Goal: Task Accomplishment & Management: Complete application form

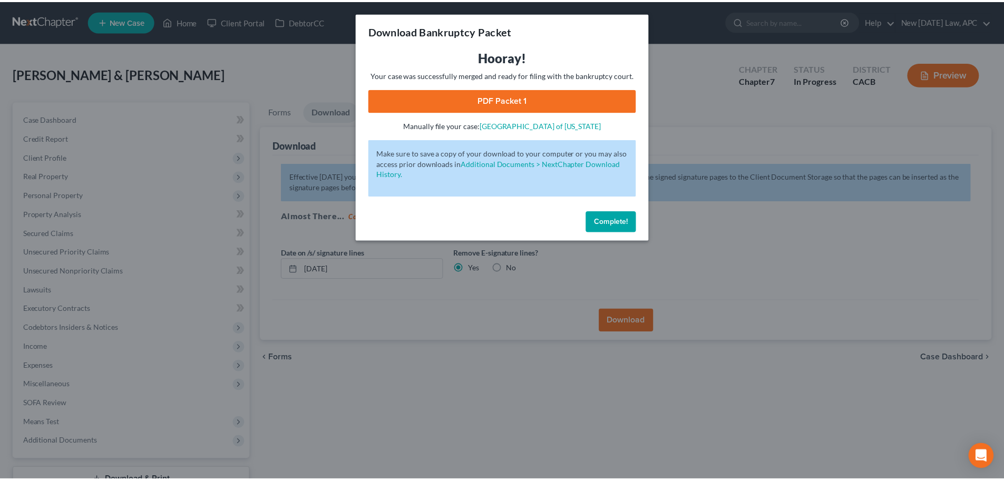
scroll to position [80, 0]
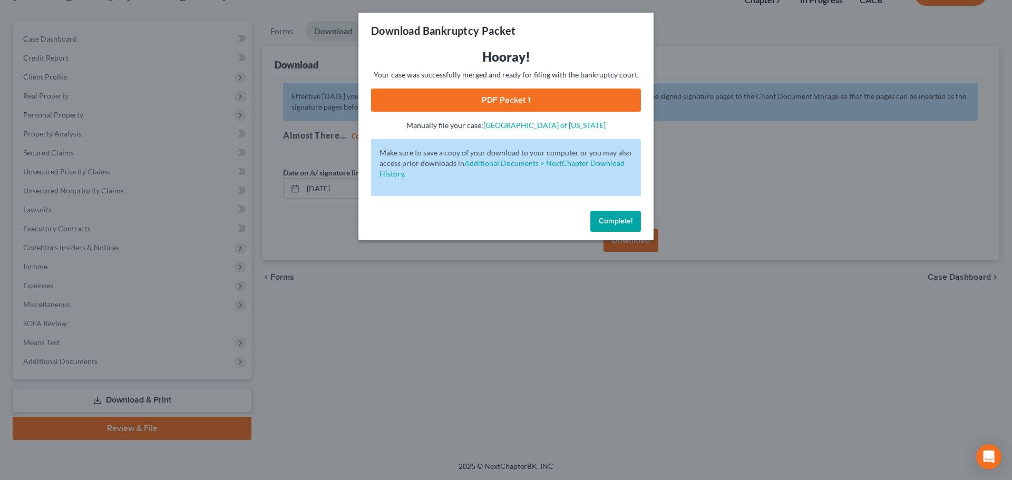
click at [600, 226] on button "Complete!" at bounding box center [615, 221] width 51 height 21
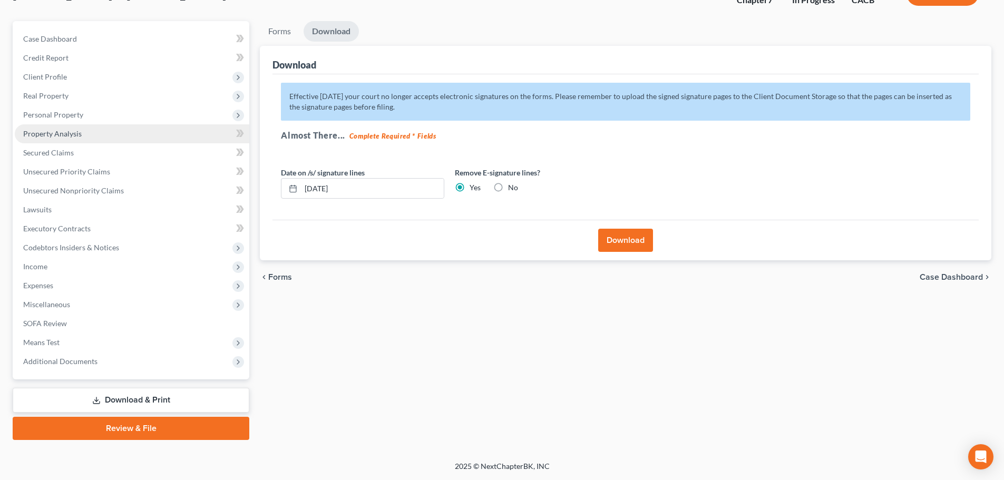
click at [58, 136] on span "Property Analysis" at bounding box center [52, 133] width 58 height 9
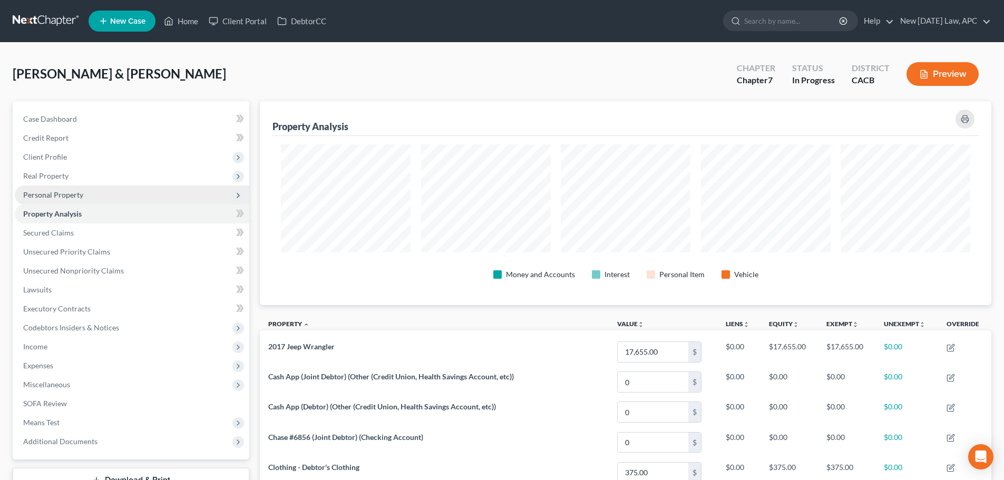
click at [68, 200] on span "Personal Property" at bounding box center [132, 194] width 234 height 19
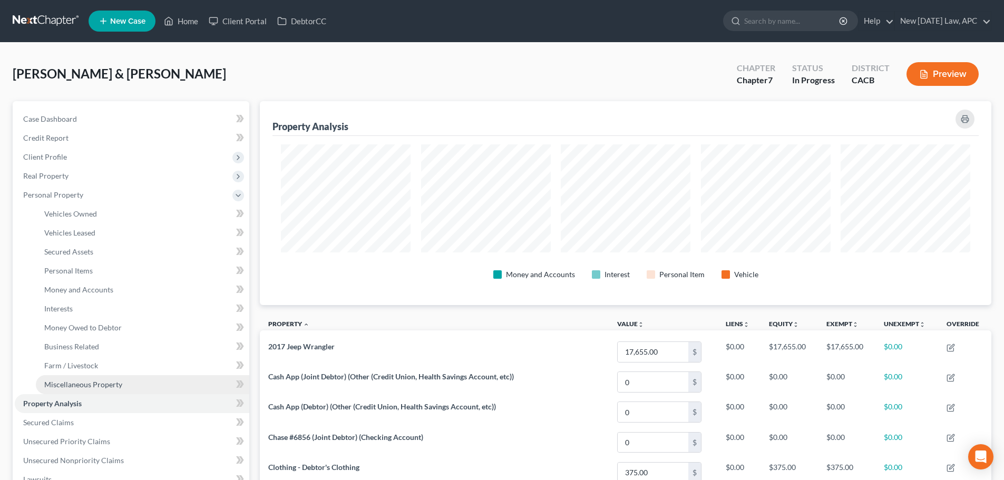
click at [68, 381] on span "Miscellaneous Property" at bounding box center [83, 384] width 78 height 9
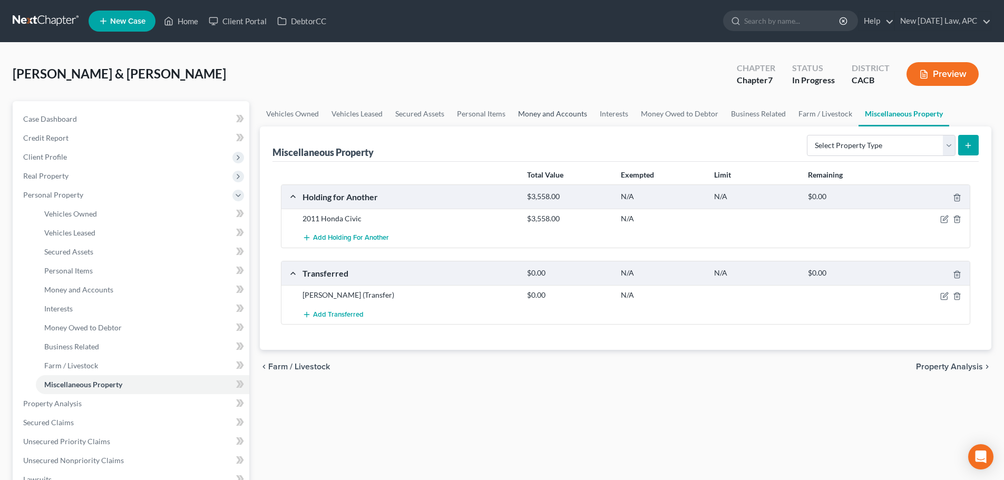
click at [574, 113] on link "Money and Accounts" at bounding box center [553, 113] width 82 height 25
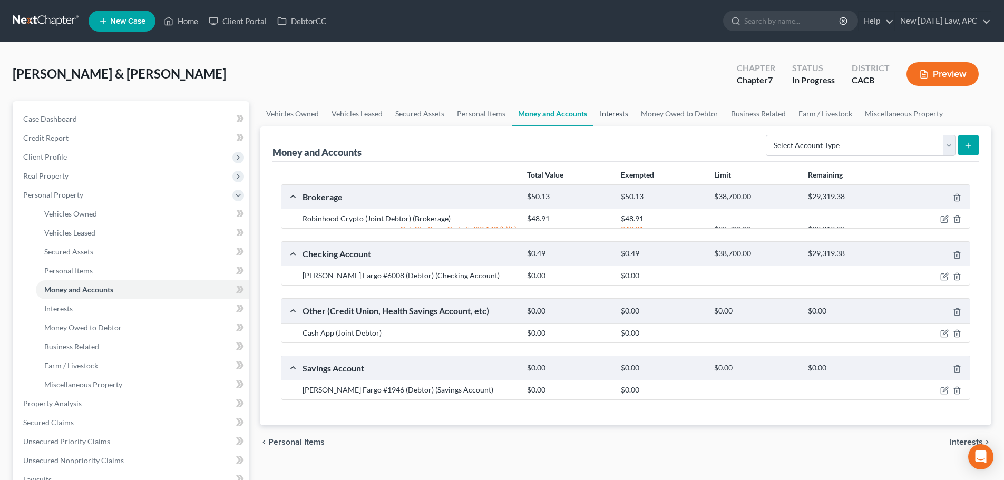
click at [609, 113] on link "Interests" at bounding box center [613, 113] width 41 height 25
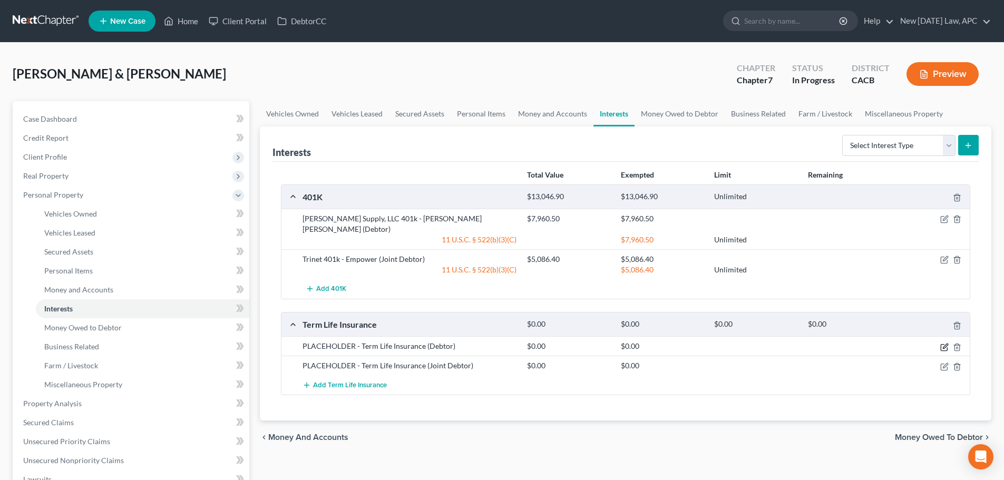
click at [942, 343] on icon "button" at bounding box center [944, 347] width 8 height 8
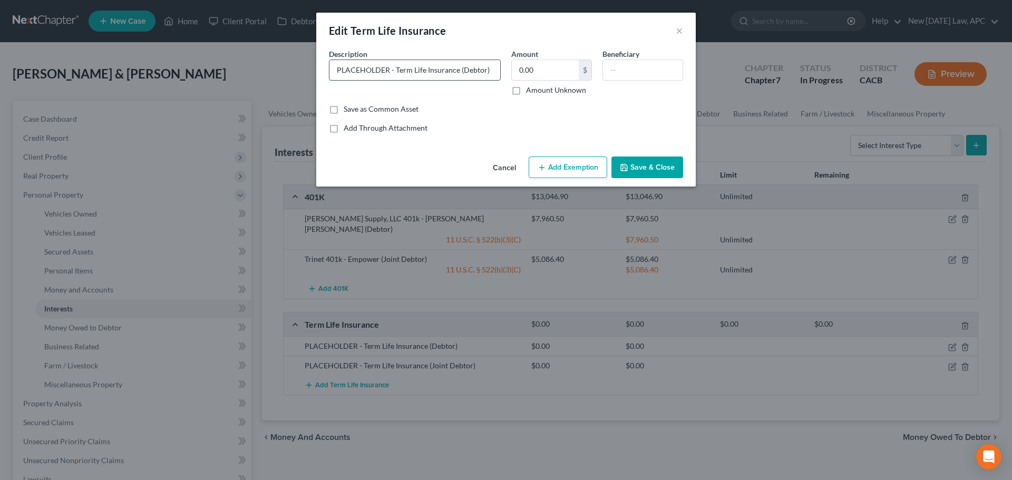
drag, startPoint x: 393, startPoint y: 66, endPoint x: 336, endPoint y: 62, distance: 56.5
click at [336, 62] on input "PLACEHOLDER - Term Life Insurance (Debtor)" at bounding box center [414, 70] width 171 height 20
drag, startPoint x: 336, startPoint y: 62, endPoint x: 503, endPoint y: 108, distance: 173.2
click at [515, 109] on div "Save as Common Asset" at bounding box center [506, 109] width 354 height 11
click at [359, 69] on input "Unum Term Life Insurance (Debtor)" at bounding box center [414, 70] width 171 height 20
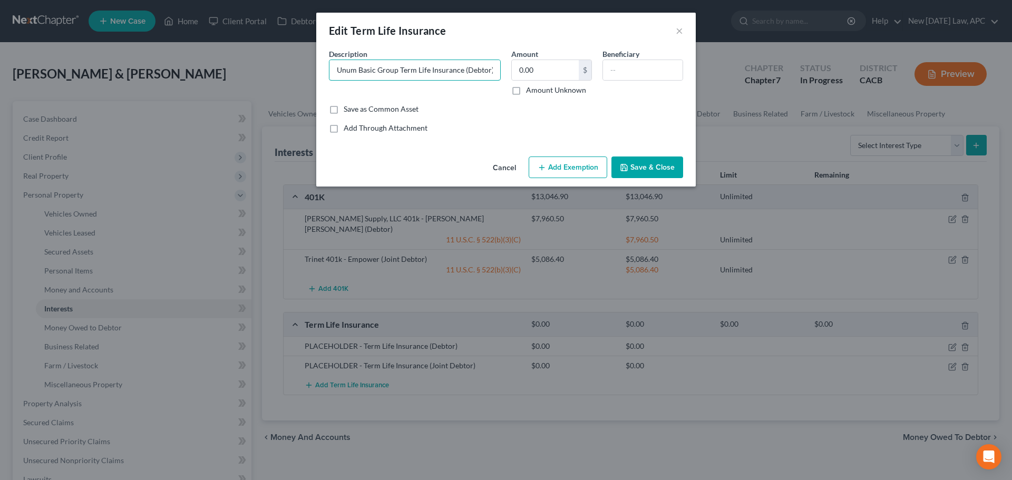
type input "Unum Basic Group Term Life Insurance (Debtor)"
click at [633, 168] on button "Save & Close" at bounding box center [647, 167] width 72 height 22
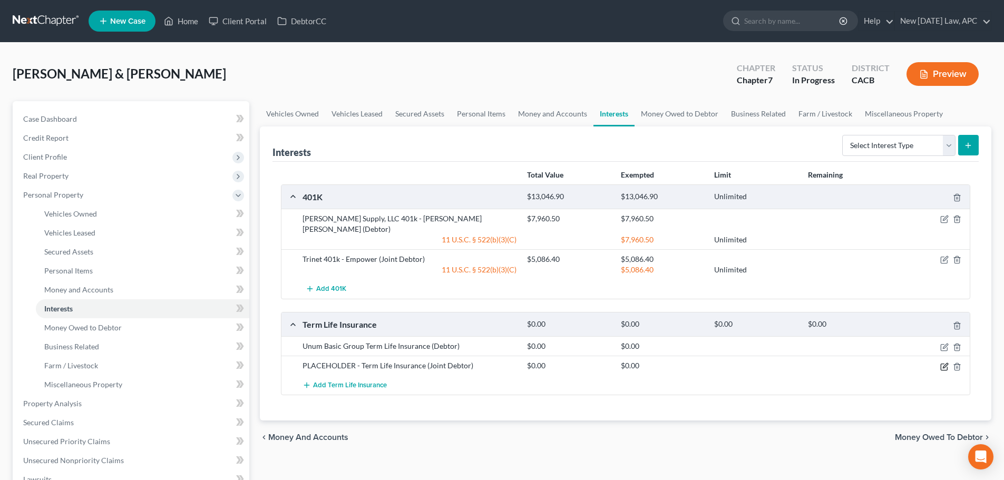
drag, startPoint x: 546, startPoint y: 194, endPoint x: 944, endPoint y: 355, distance: 429.5
click at [944, 363] on icon "button" at bounding box center [945, 365] width 5 height 5
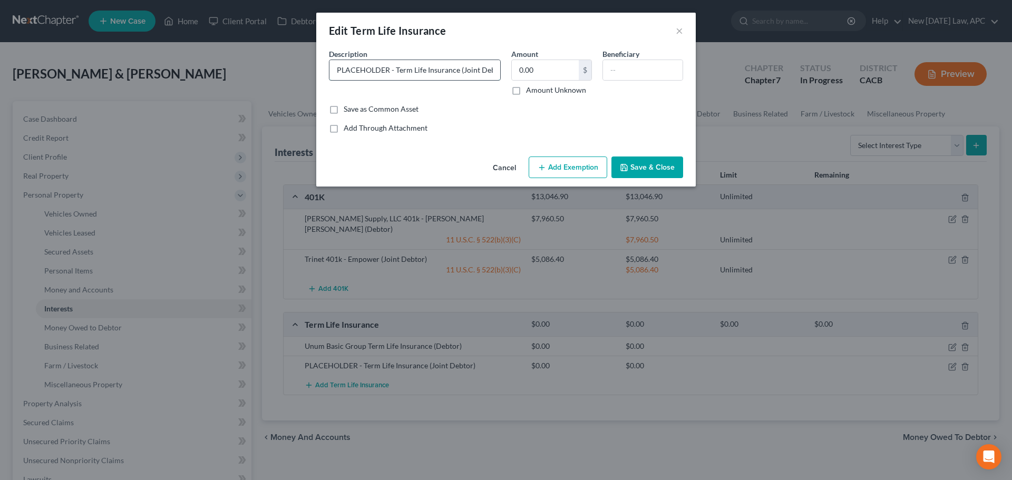
click at [394, 67] on input "PLACEHOLDER - Term Life Insurance (Joint Debtor)" at bounding box center [414, 70] width 171 height 20
drag, startPoint x: 395, startPoint y: 68, endPoint x: 332, endPoint y: 66, distance: 62.7
click at [333, 67] on input "PLACEHOLDER - Term Life Insurance (Joint Debtor)" at bounding box center [414, 70] width 171 height 20
type input "MetLife Term Life Insurance (Joint Debtor)"
drag, startPoint x: 332, startPoint y: 66, endPoint x: 408, endPoint y: 51, distance: 77.5
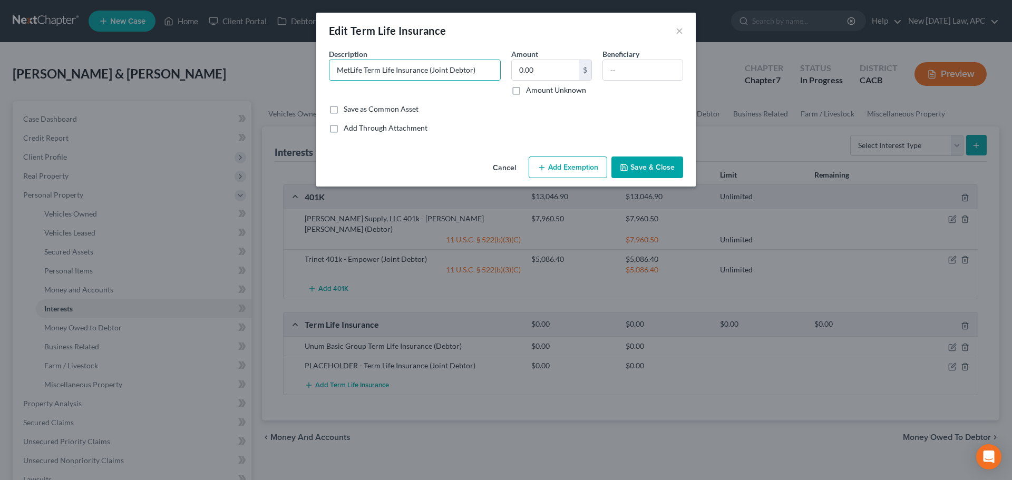
click at [408, 51] on div "Description * MetLife Term Life Insurance (Joint Debtor)" at bounding box center [415, 71] width 182 height 47
click at [462, 69] on input "MetLife Term Life Insurance (Joint Debtor)" at bounding box center [414, 70] width 171 height 20
click at [648, 162] on button "Save & Close" at bounding box center [647, 167] width 72 height 22
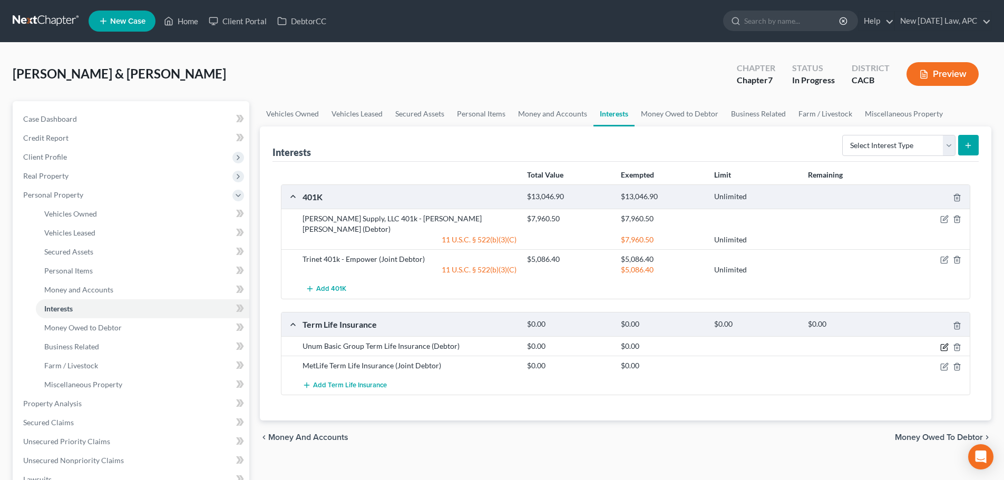
drag, startPoint x: 942, startPoint y: 335, endPoint x: 877, endPoint y: 332, distance: 65.4
click at [942, 343] on icon "button" at bounding box center [944, 347] width 8 height 8
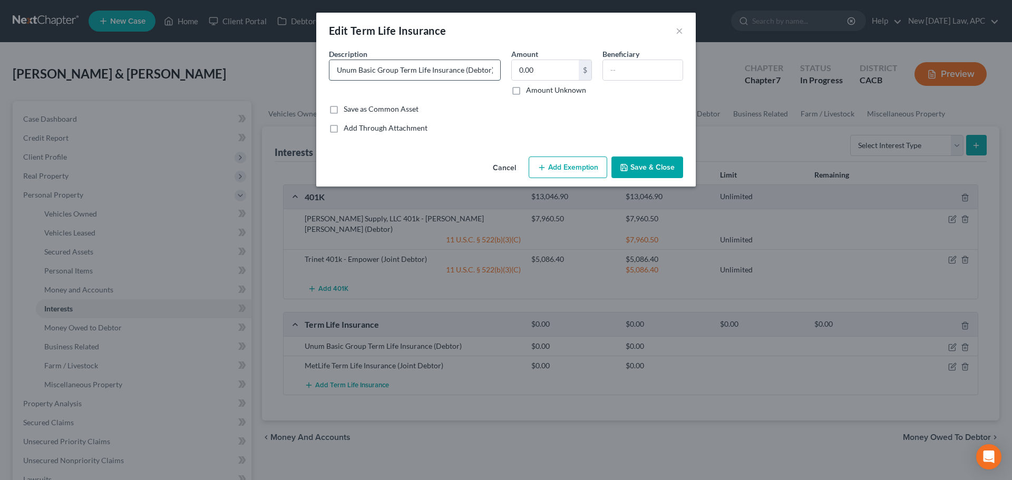
drag, startPoint x: 398, startPoint y: 70, endPoint x: 359, endPoint y: 73, distance: 39.1
click at [359, 73] on input "Unum Basic Group Term Life Insurance (Debtor)" at bounding box center [414, 70] width 171 height 20
type input "Unum Term Life Insurance (Debtor)"
click at [658, 169] on button "Save & Close" at bounding box center [647, 167] width 72 height 22
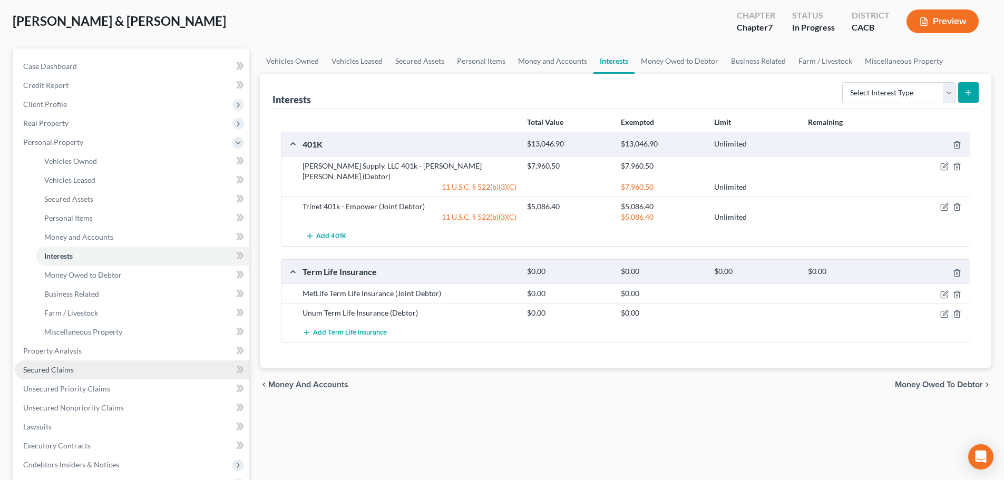
click at [69, 369] on span "Secured Claims" at bounding box center [48, 369] width 51 height 9
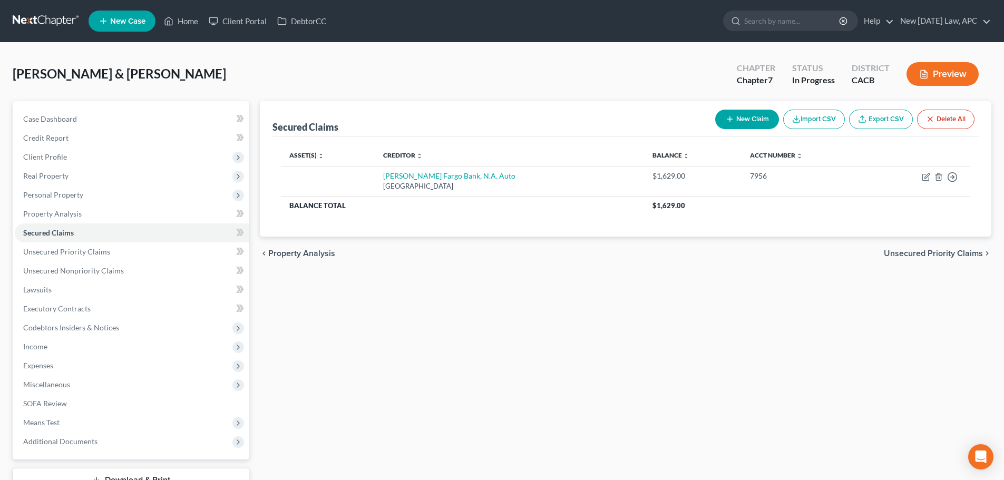
drag, startPoint x: 844, startPoint y: 167, endPoint x: 821, endPoint y: 238, distance: 74.7
click at [821, 238] on div "chevron_left Property Analysis Unsecured Priority Claims chevron_right" at bounding box center [625, 254] width 731 height 34
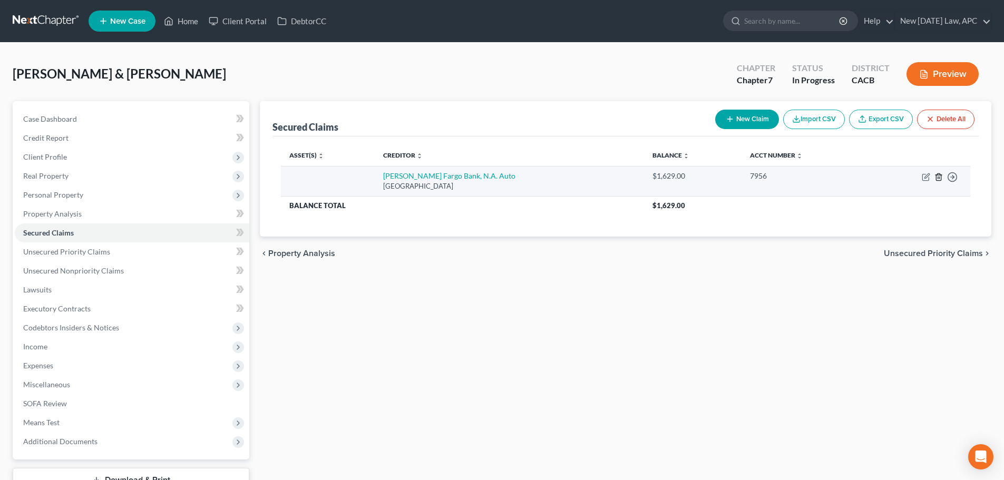
click at [938, 179] on icon "button" at bounding box center [938, 177] width 8 height 8
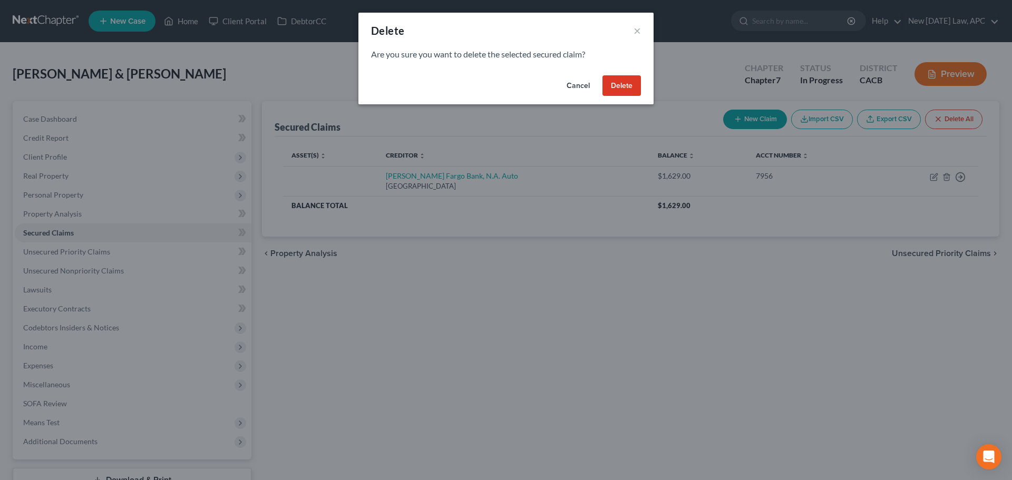
click at [619, 86] on button "Delete" at bounding box center [621, 85] width 38 height 21
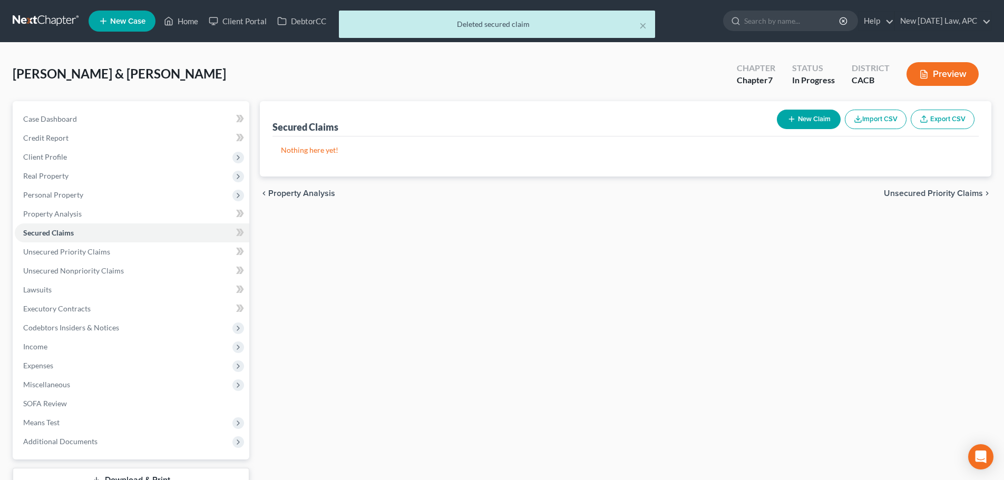
click at [933, 73] on button "Preview" at bounding box center [942, 74] width 72 height 24
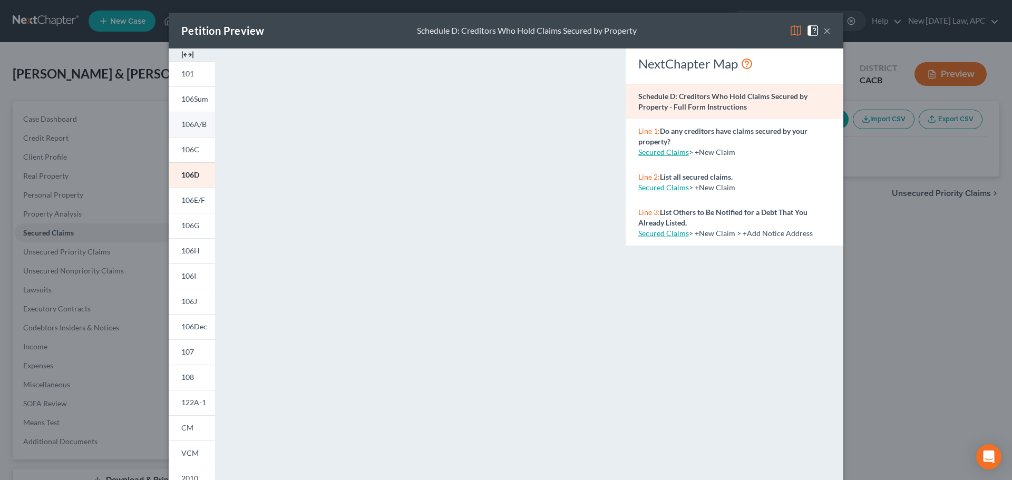
click at [193, 124] on span "106A/B" at bounding box center [193, 124] width 25 height 9
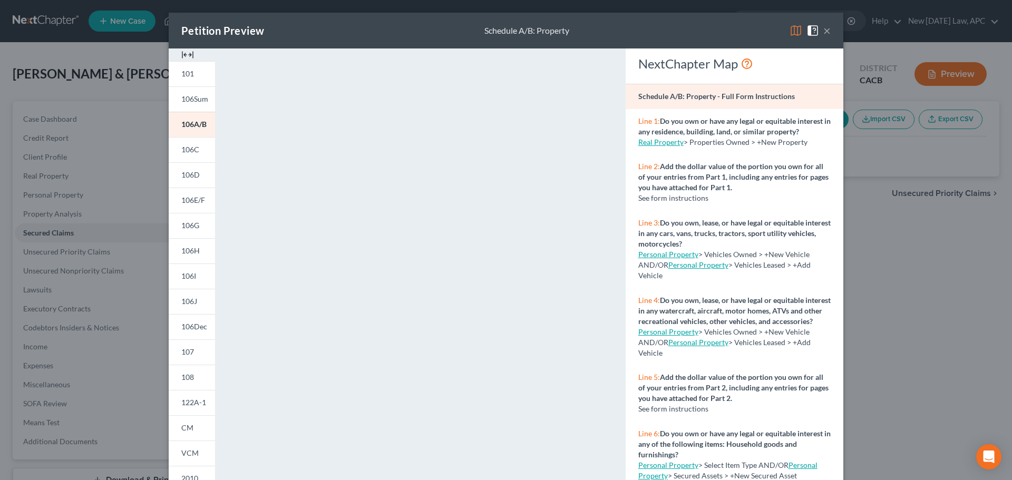
click at [816, 32] on span at bounding box center [814, 29] width 17 height 9
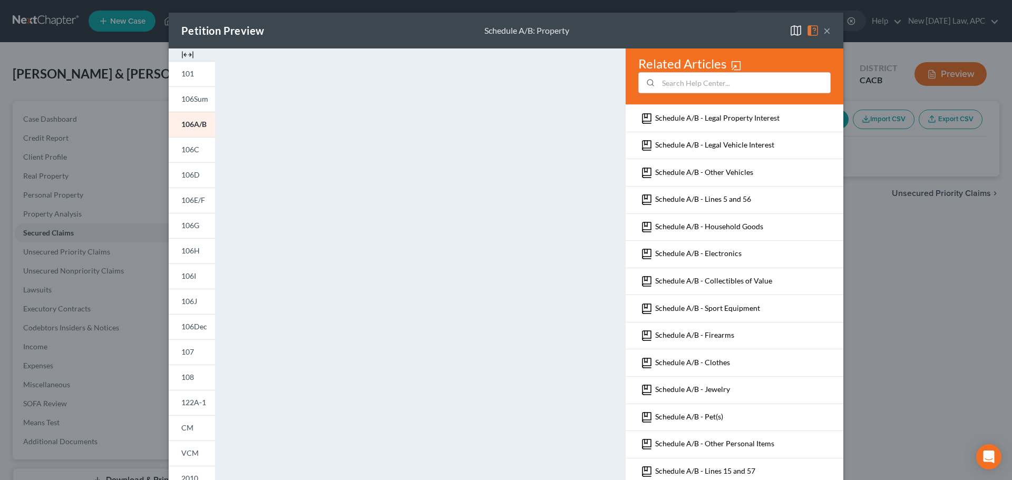
click at [824, 30] on button "×" at bounding box center [826, 30] width 7 height 13
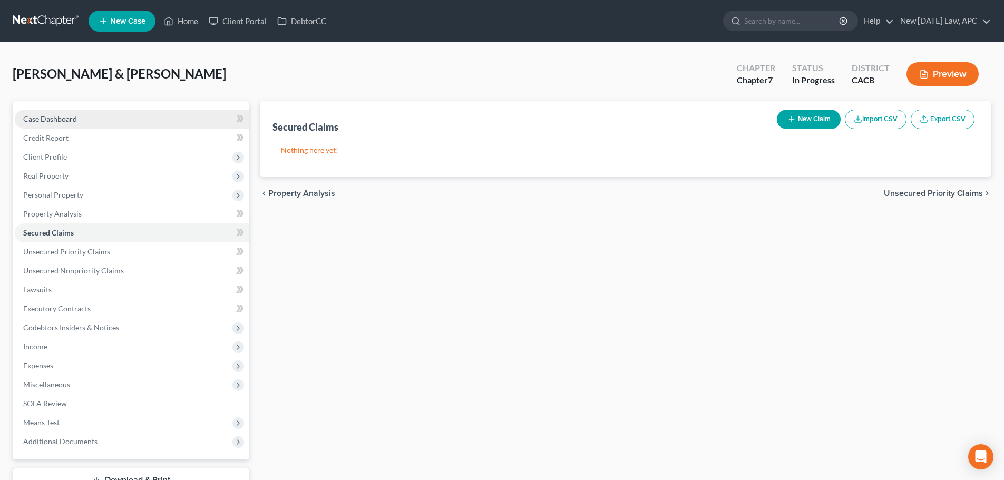
click at [33, 110] on link "Case Dashboard" at bounding box center [132, 119] width 234 height 19
select select "6"
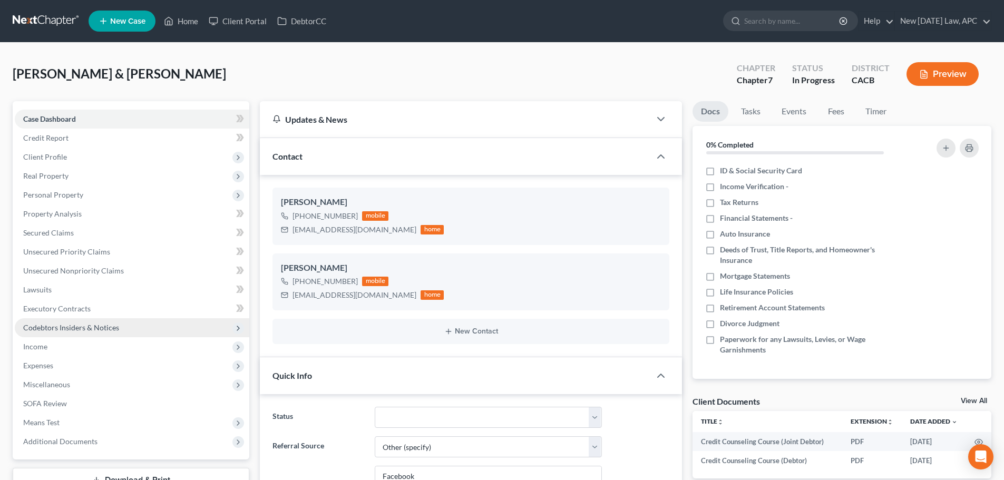
click at [70, 326] on span "Codebtors Insiders & Notices" at bounding box center [71, 327] width 96 height 9
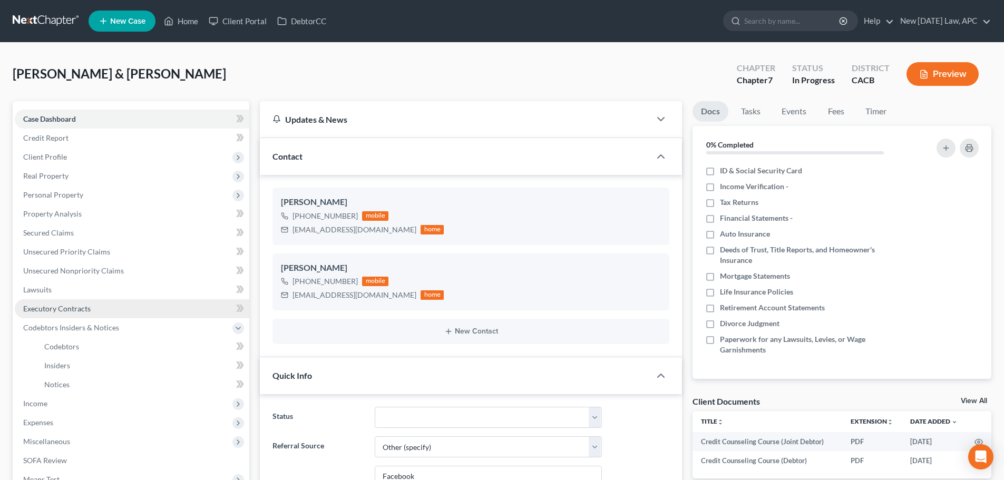
click at [72, 308] on span "Executory Contracts" at bounding box center [56, 308] width 67 height 9
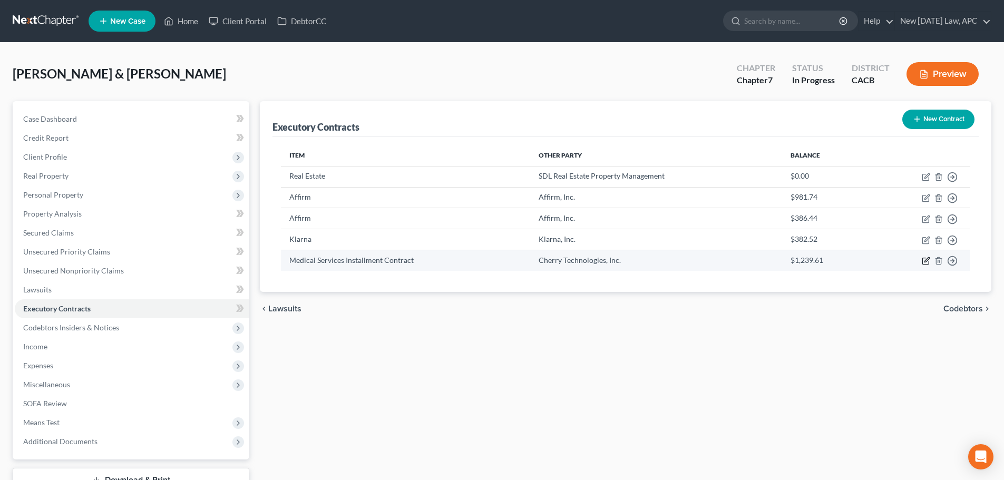
click at [927, 259] on icon "button" at bounding box center [926, 260] width 5 height 5
select select "0"
select select "4"
select select "2"
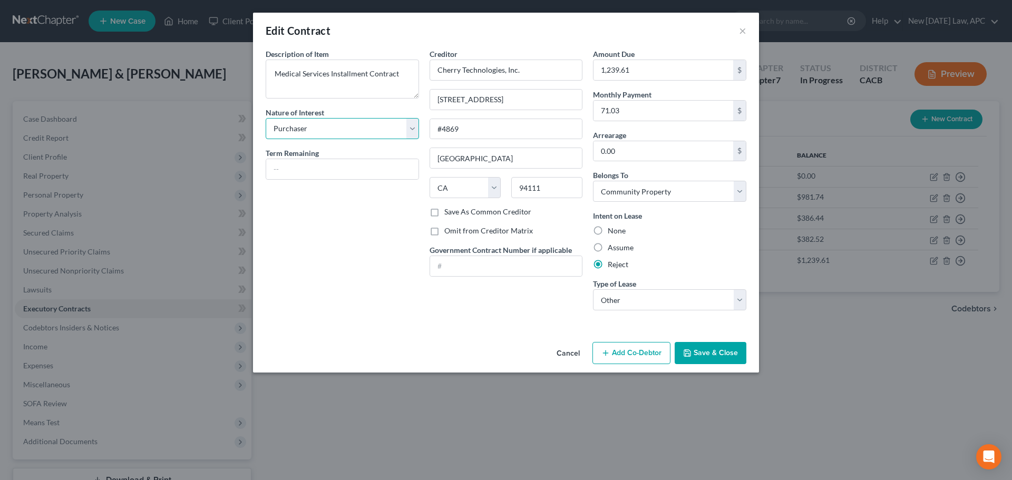
click at [362, 132] on select "Select Purchaser Agent Lessor Lessee" at bounding box center [342, 128] width 153 height 21
select select
click at [266, 118] on select "Select Purchaser Agent Lessor Lessee" at bounding box center [342, 128] width 153 height 21
click at [704, 351] on button "Save & Close" at bounding box center [710, 353] width 72 height 22
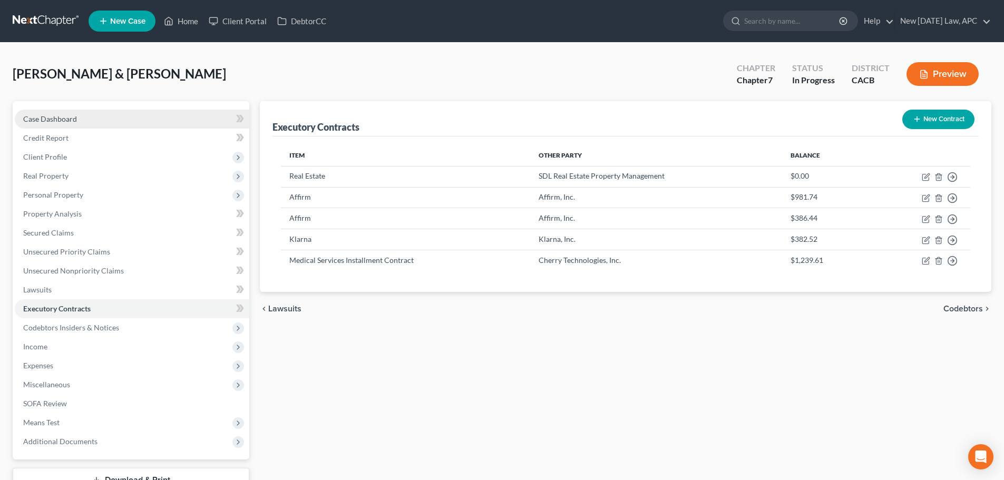
click at [82, 112] on link "Case Dashboard" at bounding box center [132, 119] width 234 height 19
select select "6"
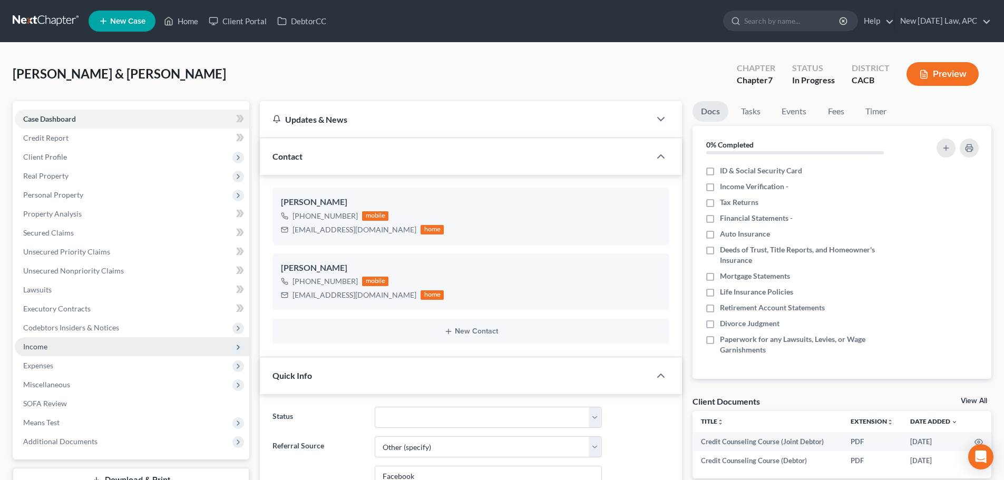
click at [72, 344] on span "Income" at bounding box center [132, 346] width 234 height 19
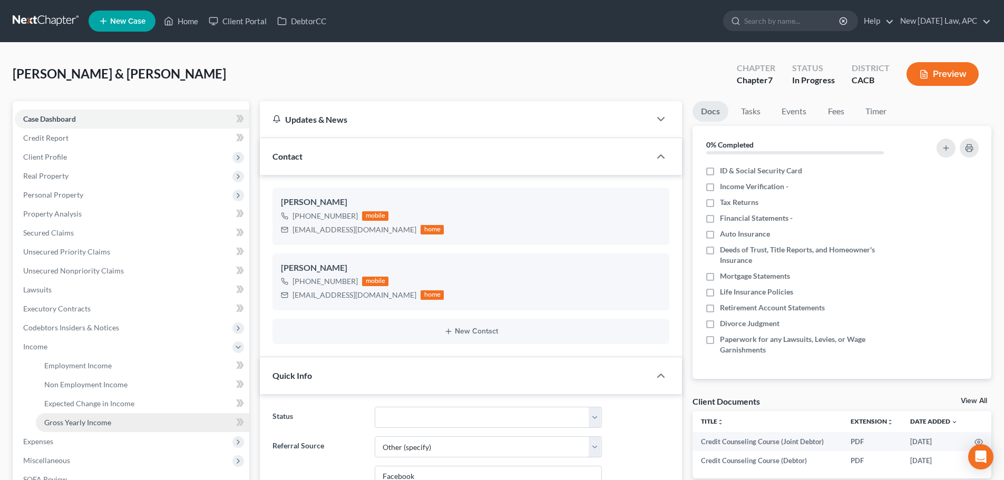
click at [75, 415] on link "Gross Yearly Income" at bounding box center [142, 422] width 213 height 19
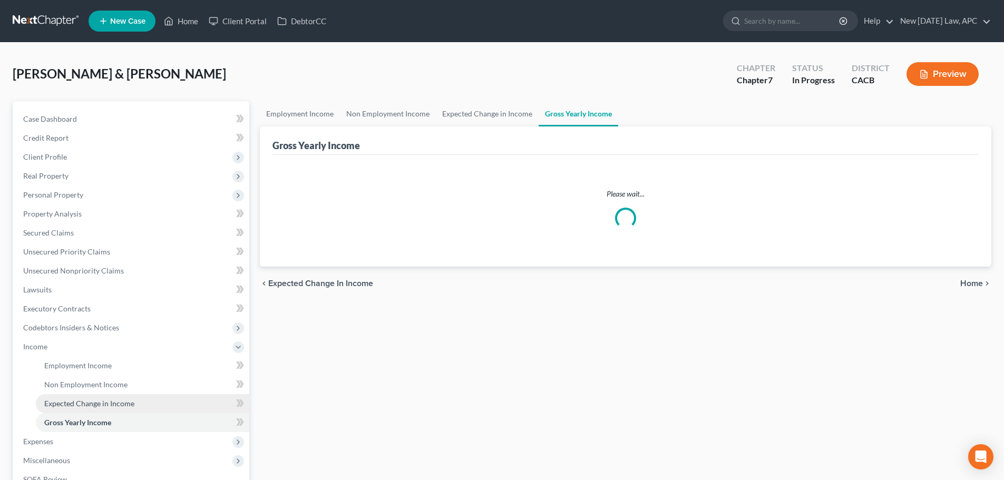
click at [90, 404] on span "Expected Change in Income" at bounding box center [89, 403] width 90 height 9
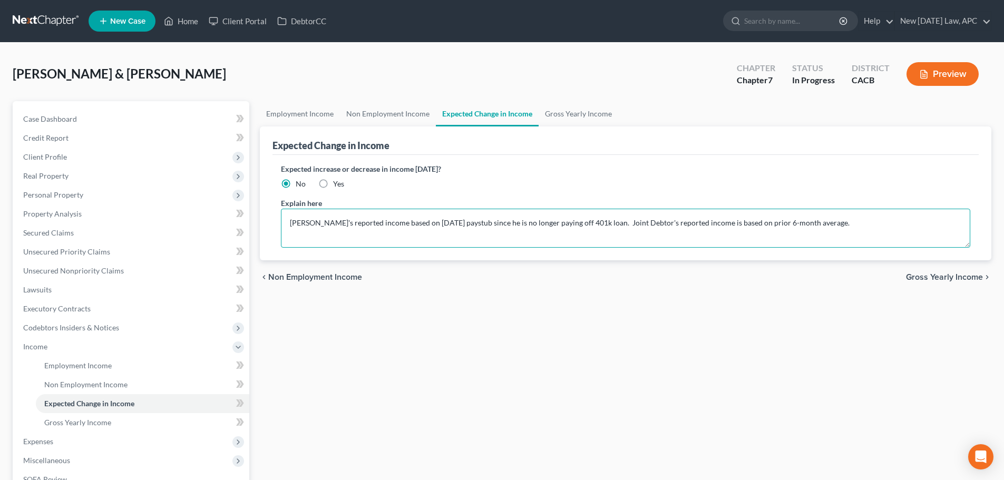
click at [560, 220] on textarea "[PERSON_NAME]'s reported income based on [DATE] paystub since he is no longer p…" at bounding box center [625, 228] width 689 height 39
click at [805, 220] on textarea "[PERSON_NAME]'s reported income based on [DATE] paystub since he is no longer p…" at bounding box center [625, 228] width 689 height 39
click at [824, 224] on textarea "[PERSON_NAME]'s reported income based on [DATE] paystub since he is no longer p…" at bounding box center [625, 228] width 689 height 39
type textarea "[PERSON_NAME]'s reported income based on [DATE] paystub since he is no longer p…"
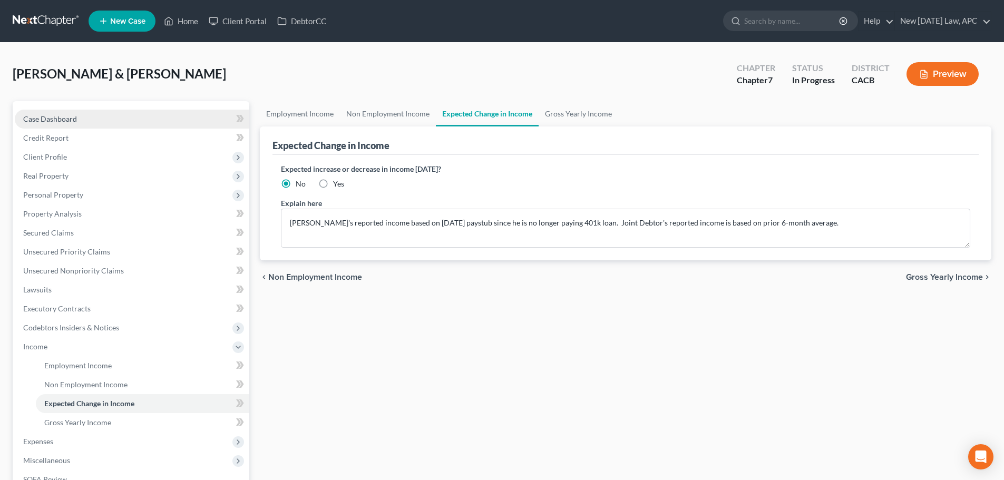
click at [72, 110] on link "Case Dashboard" at bounding box center [132, 119] width 234 height 19
select select "6"
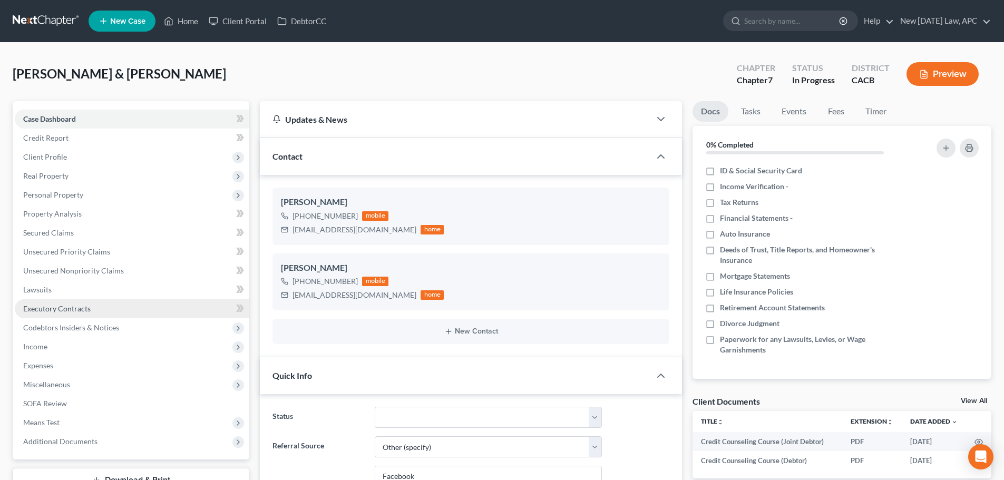
click at [65, 312] on span "Executory Contracts" at bounding box center [56, 308] width 67 height 9
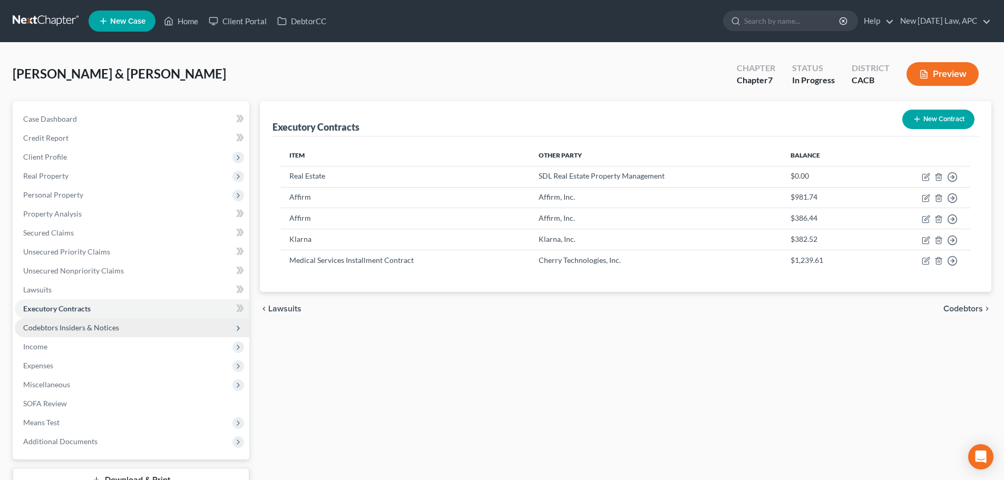
click at [71, 329] on span "Codebtors Insiders & Notices" at bounding box center [71, 327] width 96 height 9
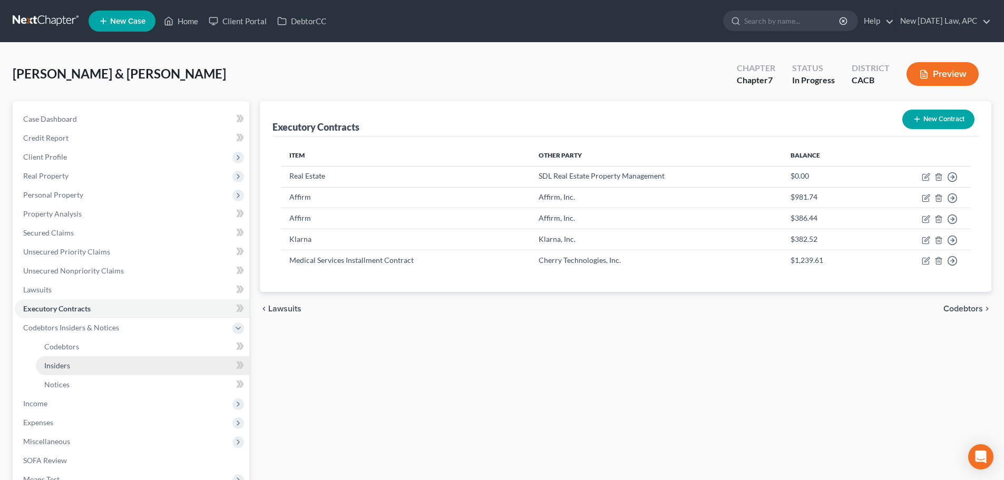
click at [76, 361] on link "Insiders" at bounding box center [142, 365] width 213 height 19
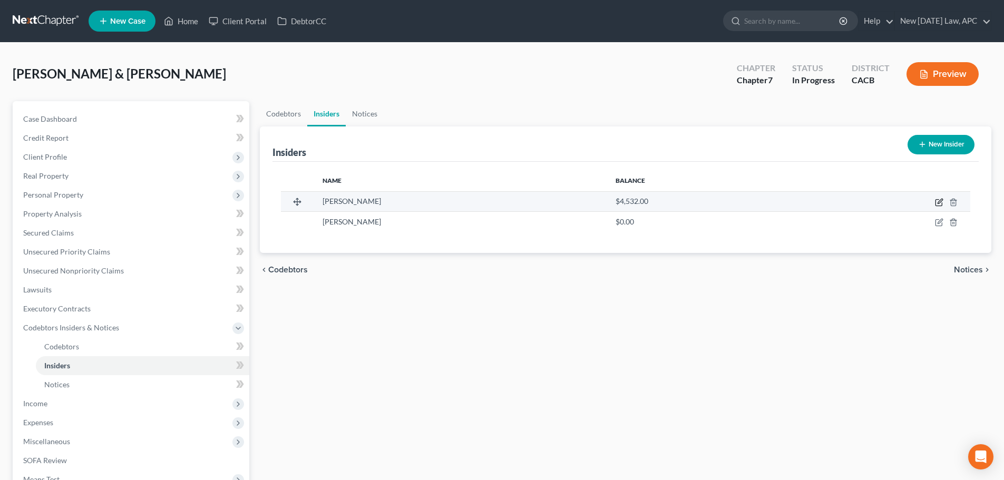
click at [936, 202] on icon "button" at bounding box center [938, 203] width 6 height 6
select select "4"
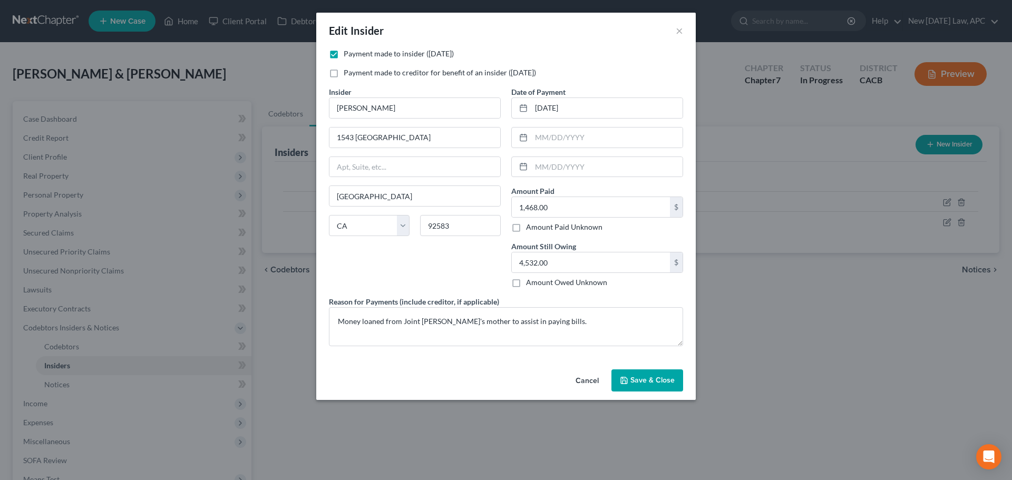
click at [580, 377] on button "Cancel" at bounding box center [587, 380] width 40 height 21
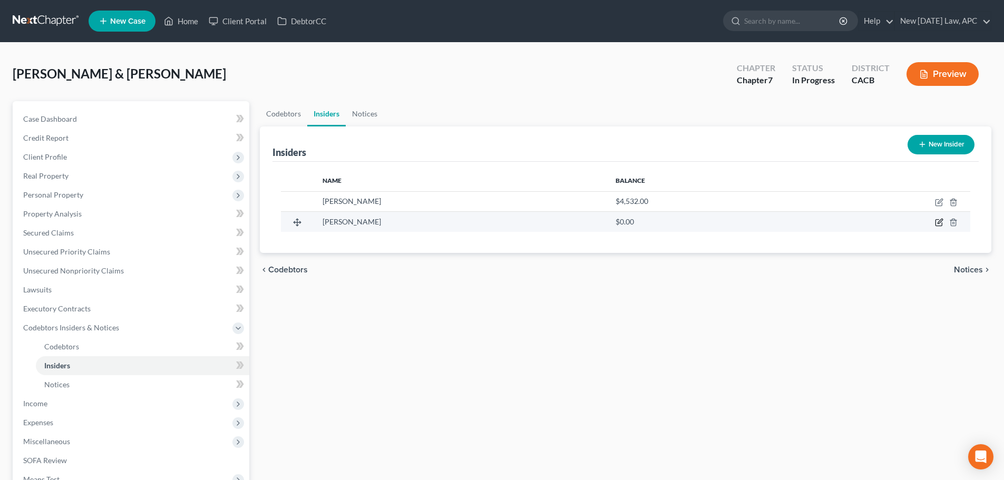
click at [940, 223] on icon "button" at bounding box center [939, 222] width 8 height 8
select select "4"
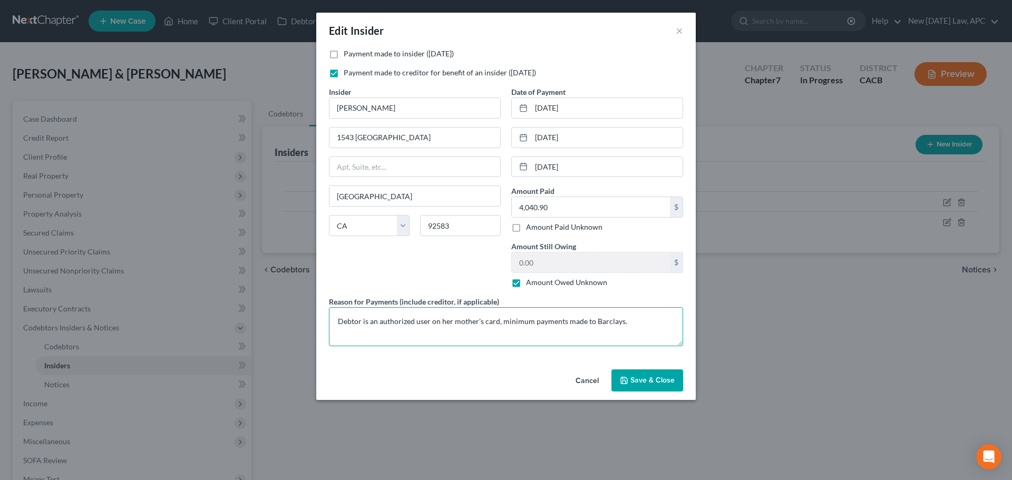
click at [536, 318] on textarea "Debtor is an authorized user on her mother's card, minimum payments made to Bar…" at bounding box center [506, 326] width 354 height 39
click at [530, 322] on textarea "Debtor is an authorized user on her mother's card, minimum payments made to Bar…" at bounding box center [506, 326] width 354 height 39
type textarea "Debtor is an authorized user on her mother's card, minimum monthly payments mad…"
click at [661, 379] on span "Save & Close" at bounding box center [652, 380] width 44 height 9
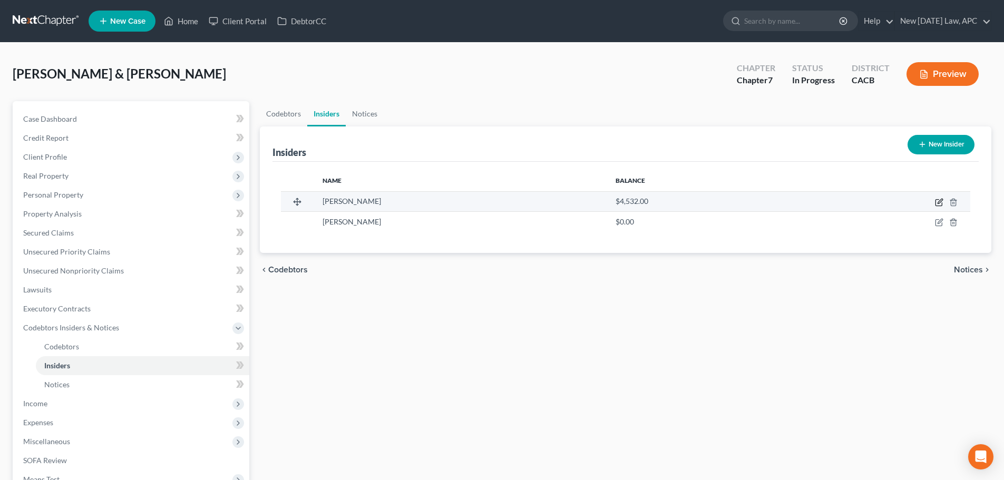
click at [936, 202] on icon "button" at bounding box center [938, 203] width 6 height 6
select select "4"
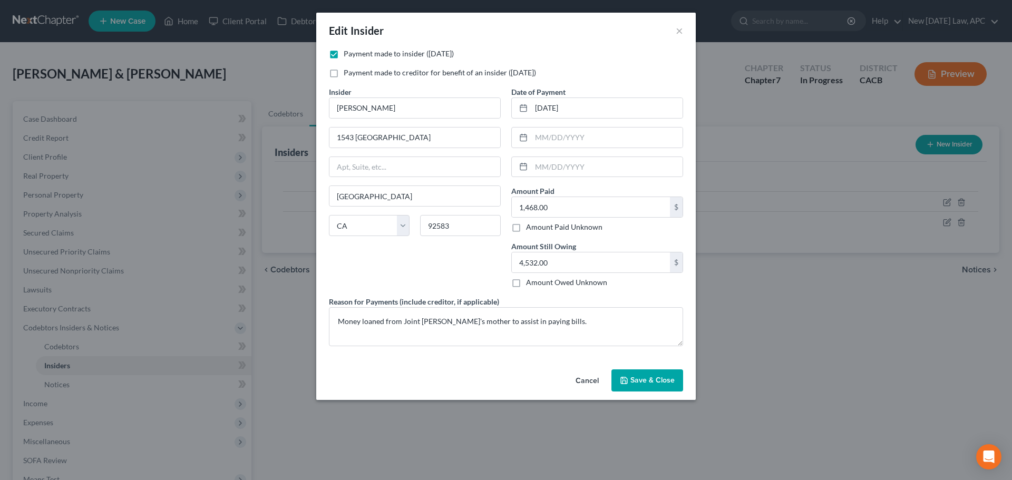
click at [588, 379] on button "Cancel" at bounding box center [587, 380] width 40 height 21
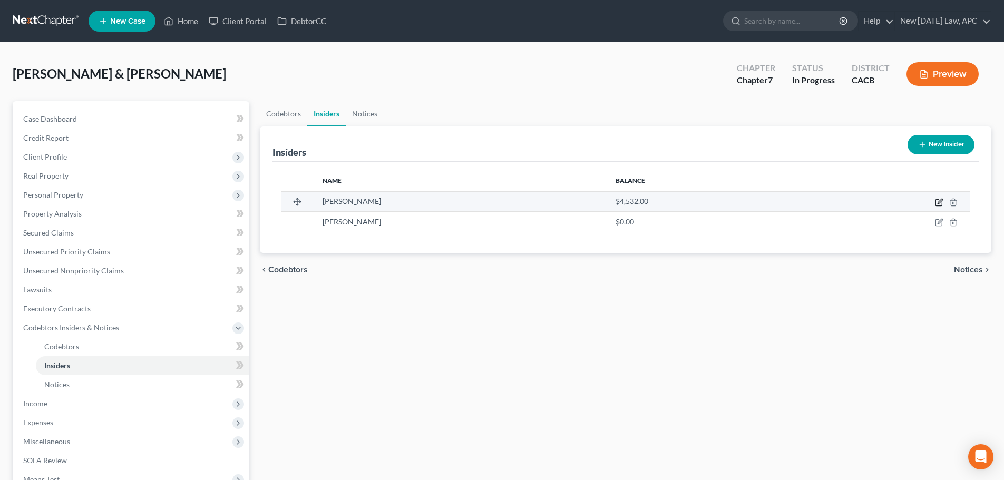
click at [935, 203] on icon "button" at bounding box center [938, 203] width 6 height 6
select select "4"
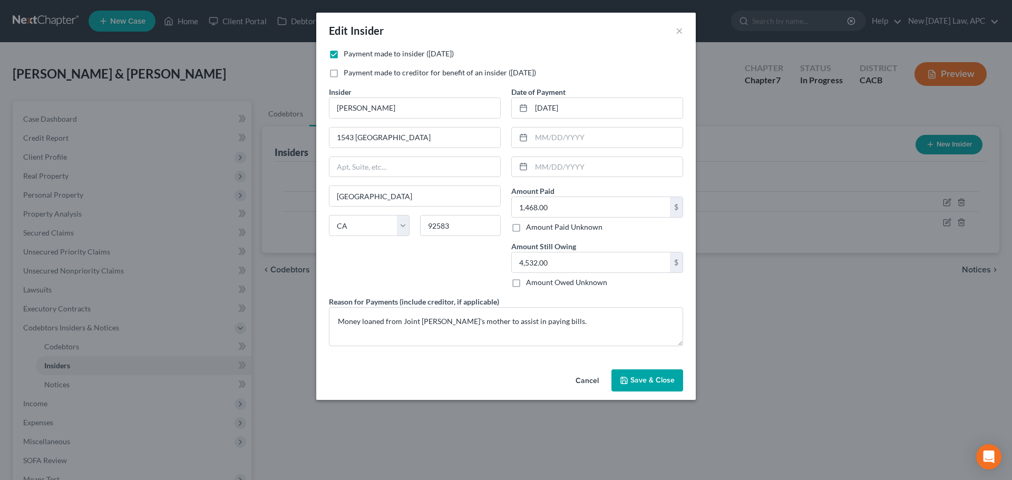
click at [589, 377] on button "Cancel" at bounding box center [587, 380] width 40 height 21
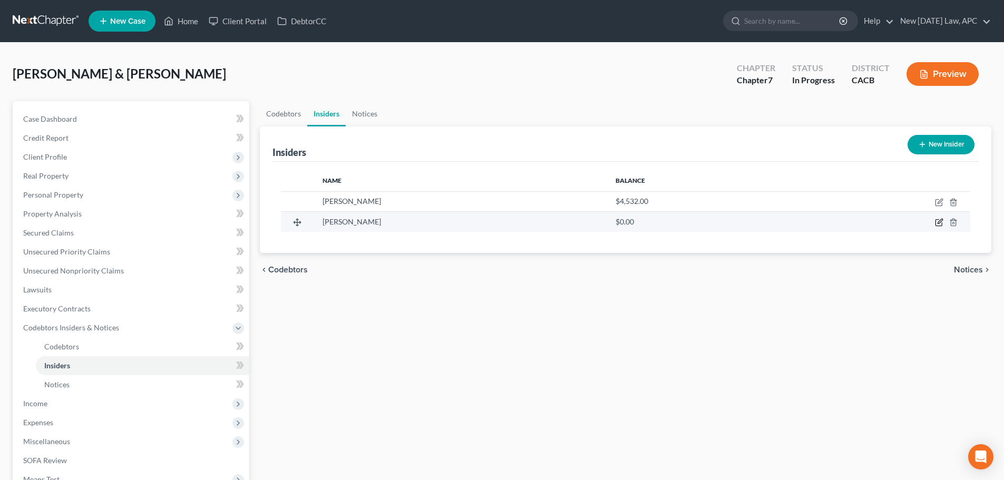
click at [939, 224] on icon "button" at bounding box center [939, 222] width 8 height 8
select select "4"
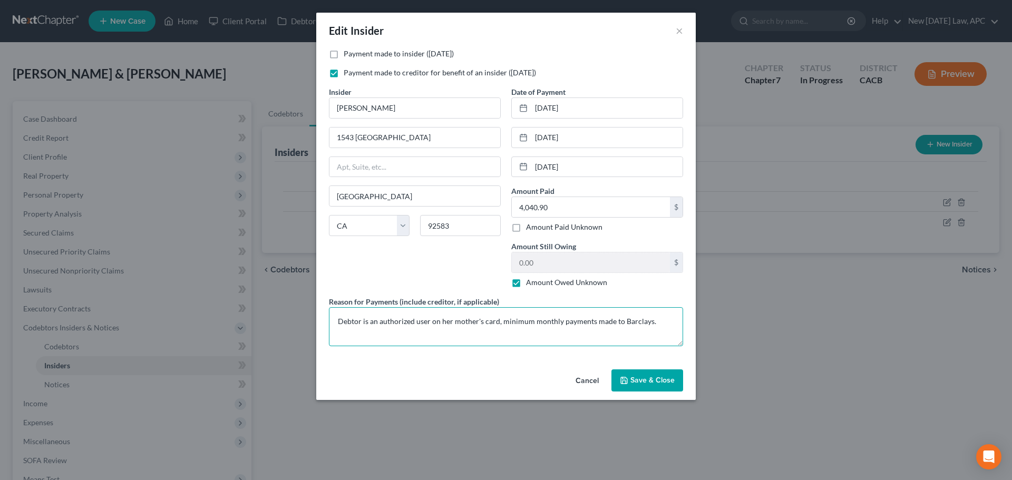
click at [483, 324] on textarea "Debtor is an authorized user on her mother's card, minimum monthly payments mad…" at bounding box center [506, 326] width 354 height 39
click at [537, 319] on textarea "Debtor is an authorized user on her mother's credit card, minimum monthly payme…" at bounding box center [506, 326] width 354 height 39
click at [644, 326] on textarea "Debtor is an authorized user on her mother's credit card, monthly payments made…" at bounding box center [506, 326] width 354 height 39
click at [451, 325] on textarea "Debtor is an authorized user on her mother's credit card, monthly payments made…" at bounding box center [506, 326] width 354 height 39
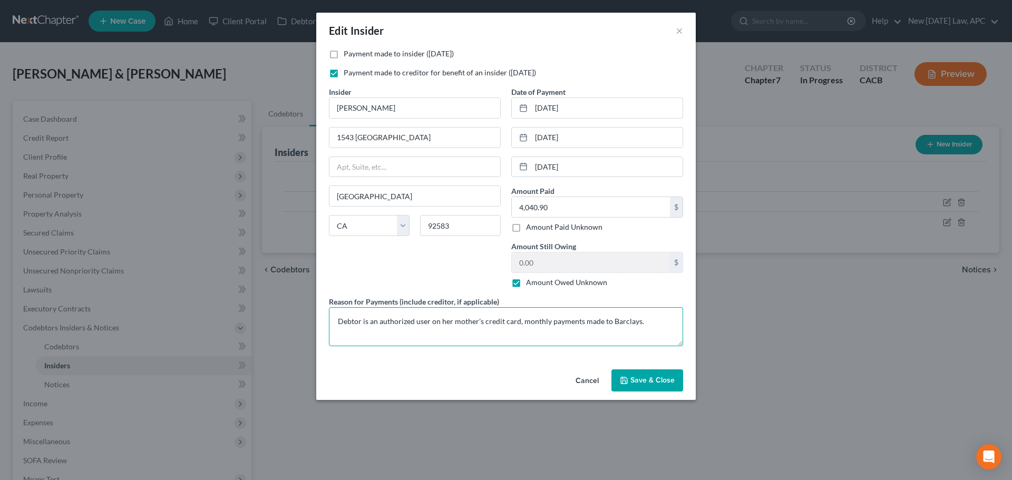
click at [640, 320] on textarea "Debtor is an authorized user on her mother's credit card, monthly payments made…" at bounding box center [506, 326] width 354 height 39
click at [635, 322] on textarea "Debtor is an authorized user on her mother's credit card, monthly payments made…" at bounding box center [506, 326] width 354 height 39
click at [357, 332] on textarea "Debtor is an authorized user on her mother's credit card, monthly payments made…" at bounding box center [506, 326] width 354 height 39
click at [428, 336] on textarea "Debtor is an authorized user on her mother's credit card, monthly payments made…" at bounding box center [506, 326] width 354 height 39
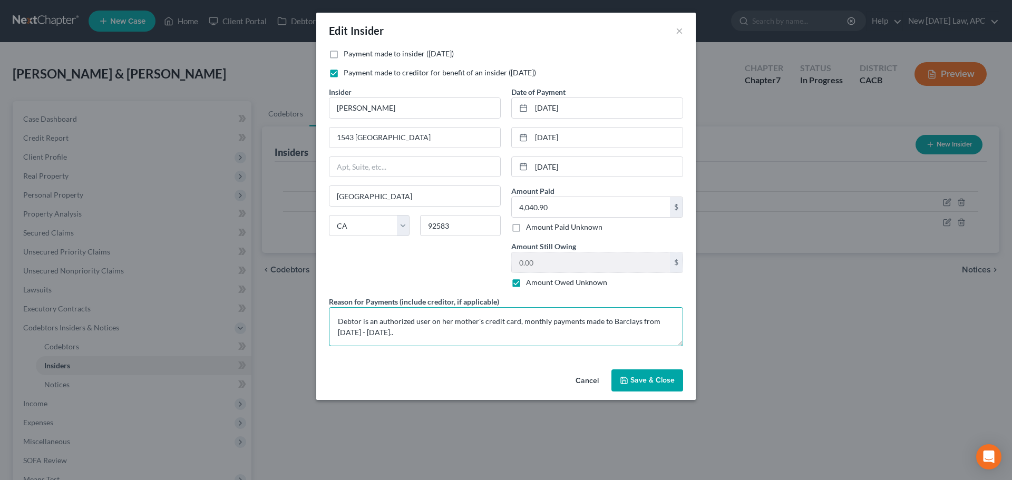
click at [521, 322] on textarea "Debtor is an authorized user on her mother's credit card, monthly payments made…" at bounding box center [506, 326] width 354 height 39
click at [582, 319] on textarea "Debtor is an authorized user on her mother's credit card, total amount reported…" at bounding box center [506, 326] width 354 height 39
click at [601, 322] on textarea "Debtor is an authorized user on her mother's credit card, total amount reported…" at bounding box center [506, 326] width 354 height 39
click at [549, 332] on textarea "Debtor is an authorized user on her mother's credit card, total amount reported…" at bounding box center [506, 326] width 354 height 39
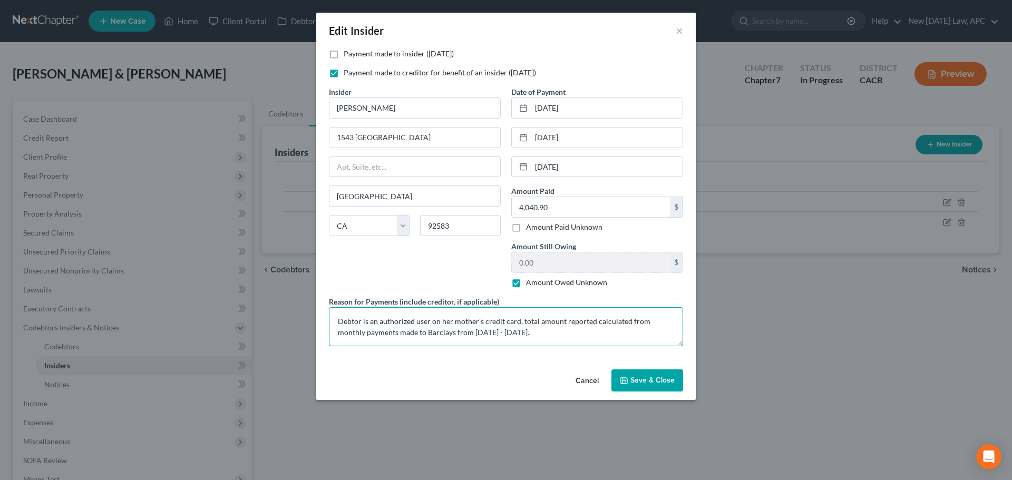
click at [531, 331] on textarea "Debtor is an authorized user on her mother's credit card, total amount reported…" at bounding box center [506, 326] width 354 height 39
click at [557, 339] on textarea "Debtor is an authorized user on her mother's credit card, total amount reported…" at bounding box center [506, 326] width 354 height 39
click at [586, 320] on textarea "Debtor is an authorized user on her mother's credit card, total amount reported…" at bounding box center [506, 326] width 354 height 39
drag, startPoint x: 645, startPoint y: 320, endPoint x: 594, endPoint y: 320, distance: 51.1
click at [594, 321] on textarea "Debtor is an authorized user on her mother's credit card, total amount reported…" at bounding box center [506, 326] width 354 height 39
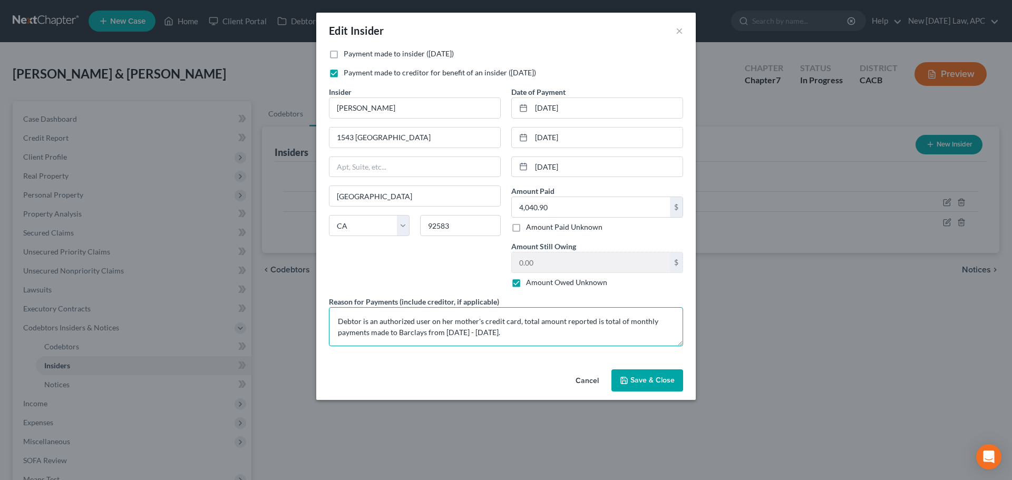
click at [545, 332] on textarea "Debtor is an authorized user on her mother's credit card, total amount reported…" at bounding box center [506, 326] width 354 height 39
click at [532, 318] on textarea "Debtor is an authorized user on her mother's credit card, total amount reported…" at bounding box center [506, 326] width 354 height 39
click at [531, 318] on textarea "Debtor is an authorized user on her mother's credit card, total amount reported…" at bounding box center [506, 326] width 354 height 39
click at [585, 326] on textarea "Debtor is an authorized user on her mother's credit card, amount reported is to…" at bounding box center [506, 326] width 354 height 39
click at [609, 330] on textarea "Debtor is an authorized user on her mother's credit card, amount reported is to…" at bounding box center [506, 326] width 354 height 39
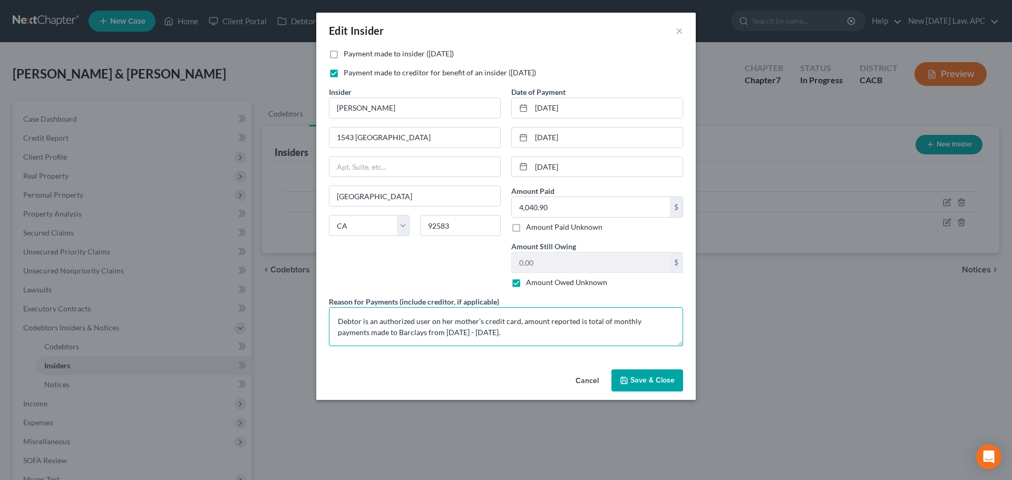
click at [358, 332] on textarea "Debtor is an authorized user on her mother's credit card, amount reported is to…" at bounding box center [506, 326] width 354 height 39
click at [540, 327] on textarea "Debtor is an authorized user on her mother's credit card, amount reported is to…" at bounding box center [506, 326] width 354 height 39
type textarea "Debtor is an authorized user on her mother's credit card, amount reported is to…"
click at [628, 375] on button "Save & Close" at bounding box center [647, 380] width 72 height 22
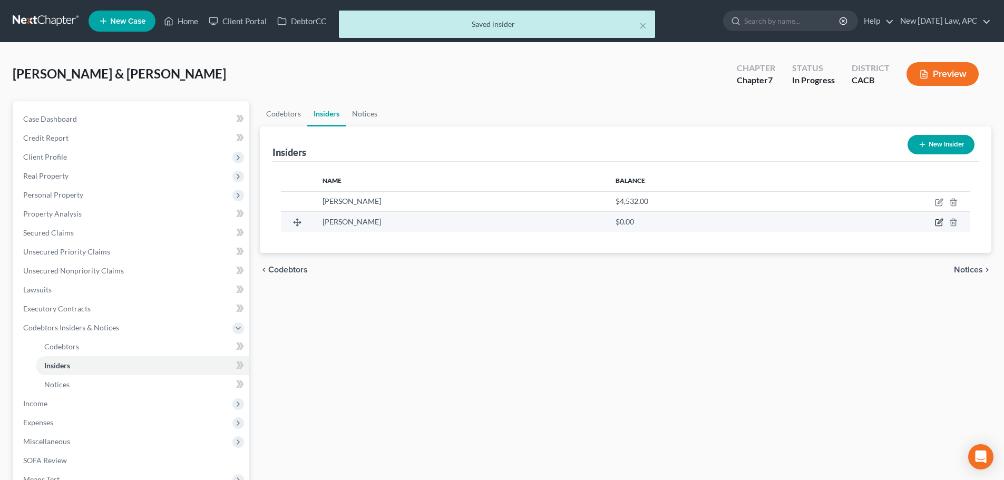
click at [942, 222] on icon "button" at bounding box center [939, 222] width 8 height 8
select select "4"
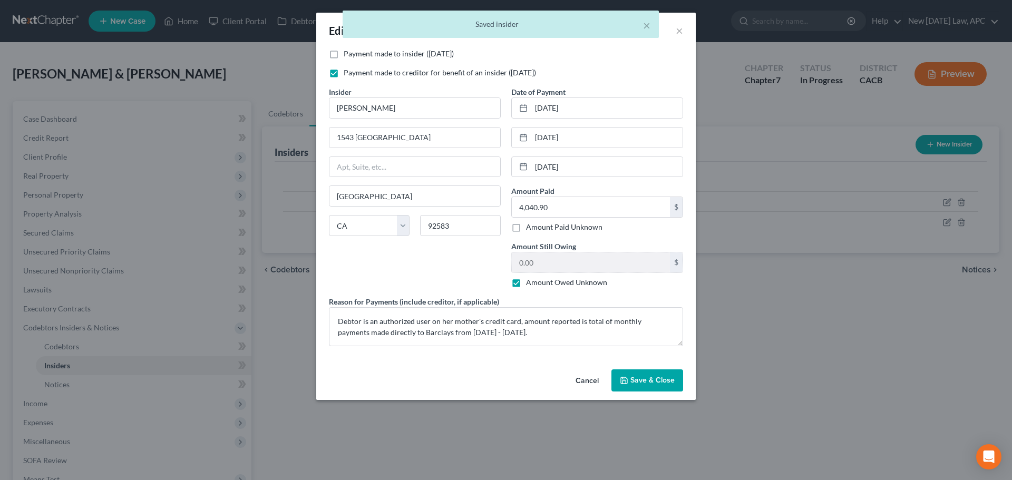
click at [595, 372] on button "Cancel" at bounding box center [587, 380] width 40 height 21
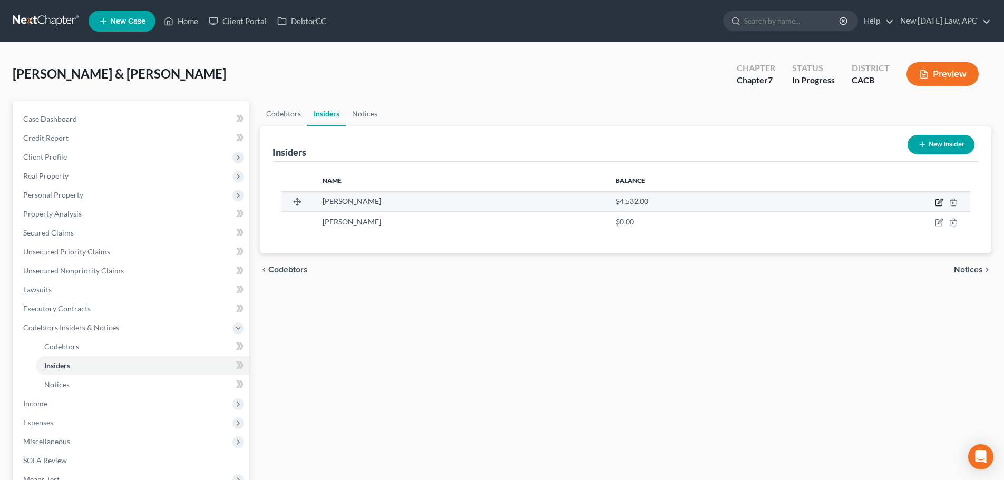
click at [939, 200] on icon "button" at bounding box center [939, 202] width 8 height 8
select select "4"
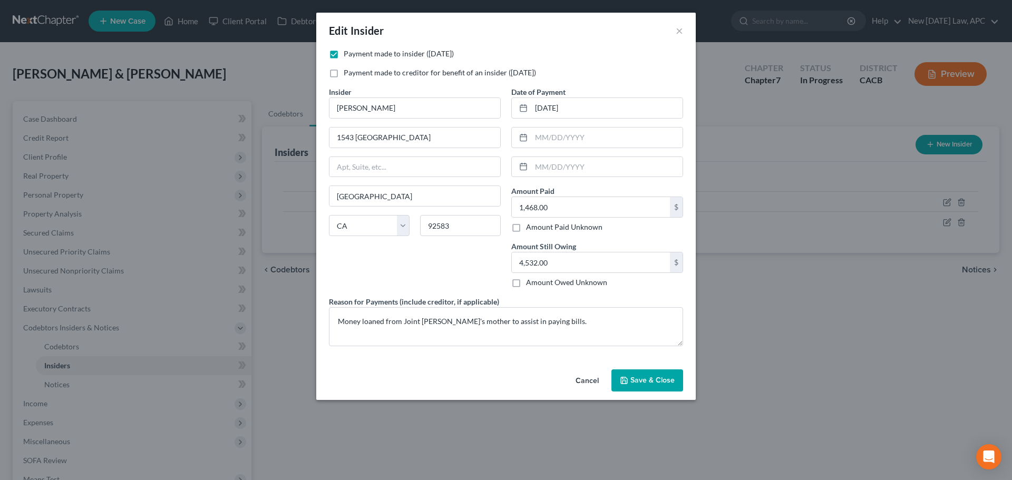
drag, startPoint x: 453, startPoint y: 349, endPoint x: 448, endPoint y: 269, distance: 80.3
click at [448, 269] on div "Insider * [PERSON_NAME] 1543 [GEOGRAPHIC_DATA] Dr [GEOGRAPHIC_DATA] [US_STATE] …" at bounding box center [415, 191] width 182 height 210
click at [562, 322] on textarea "Money loaned from Joint [PERSON_NAME]'s mother to assist in paying bills." at bounding box center [506, 326] width 354 height 39
click at [643, 381] on span "Save & Close" at bounding box center [652, 380] width 44 height 9
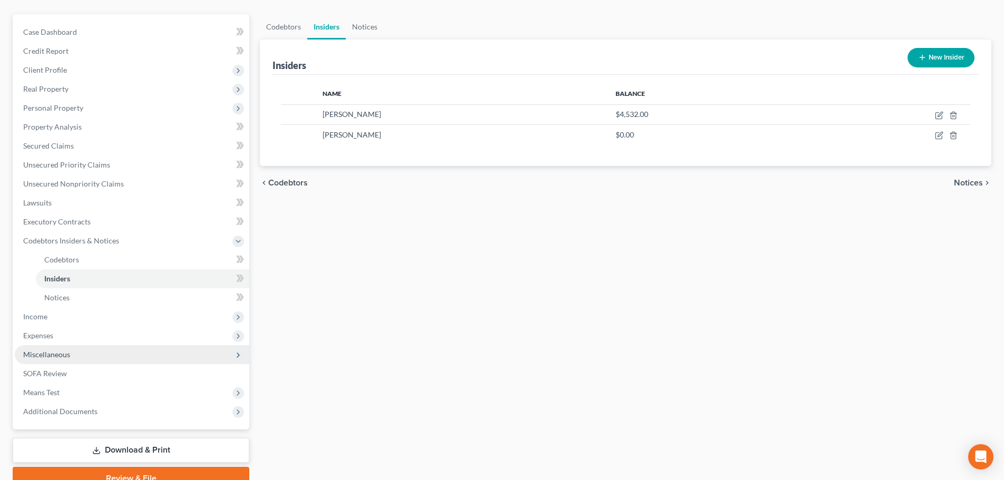
scroll to position [105, 0]
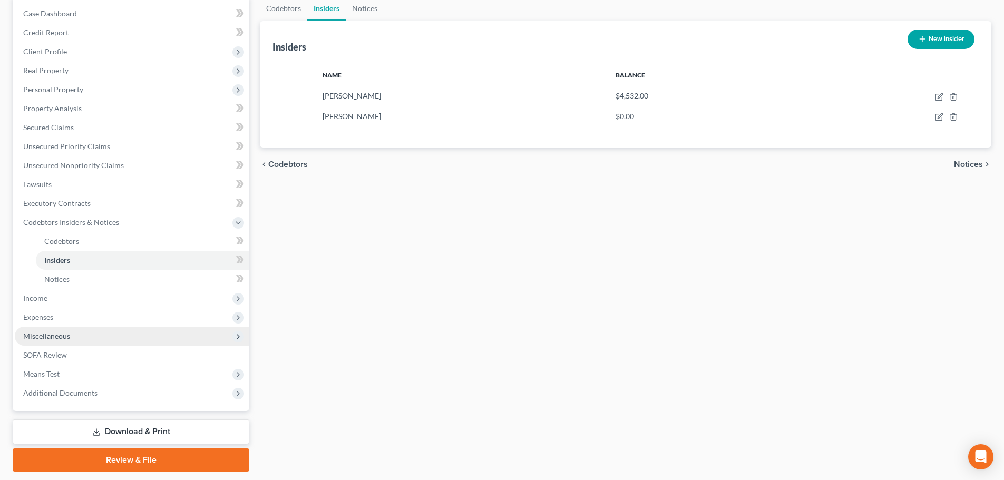
click at [66, 338] on span "Miscellaneous" at bounding box center [46, 335] width 47 height 9
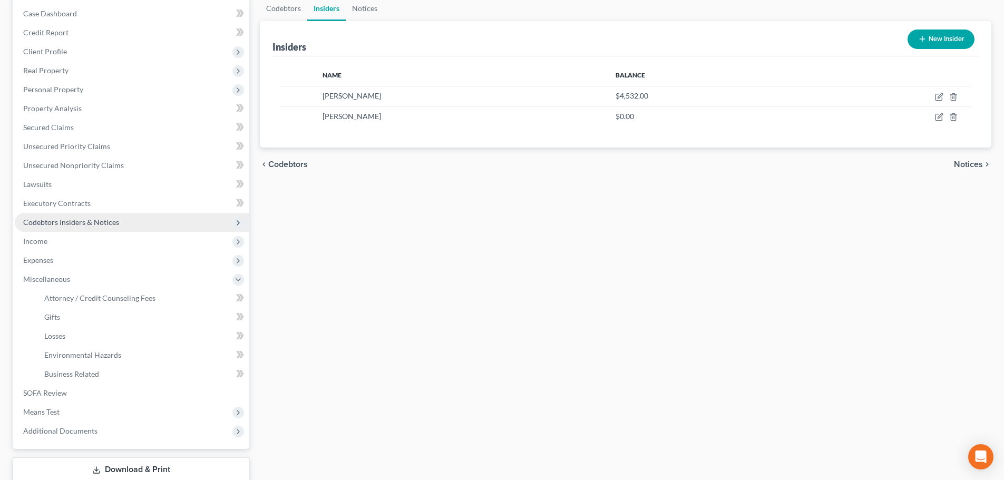
click at [66, 220] on span "Codebtors Insiders & Notices" at bounding box center [71, 222] width 96 height 9
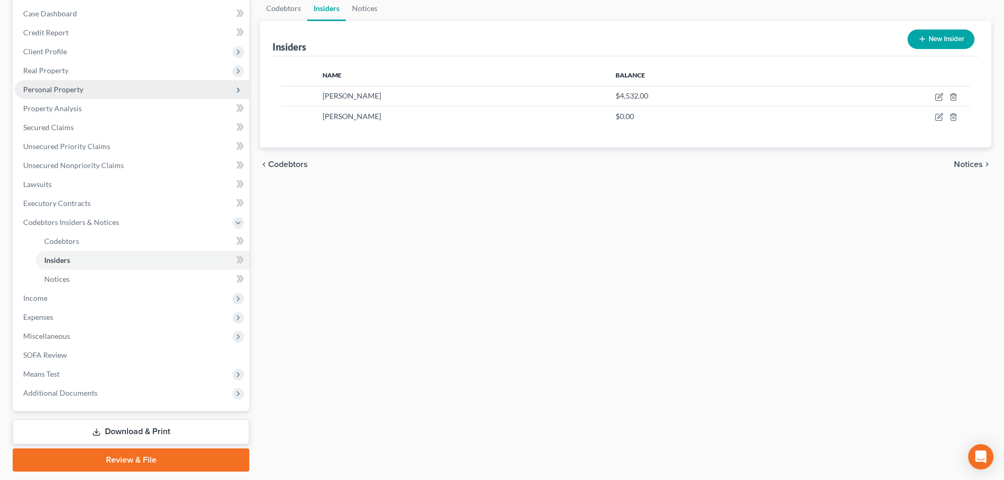
click at [51, 94] on span "Personal Property" at bounding box center [132, 89] width 234 height 19
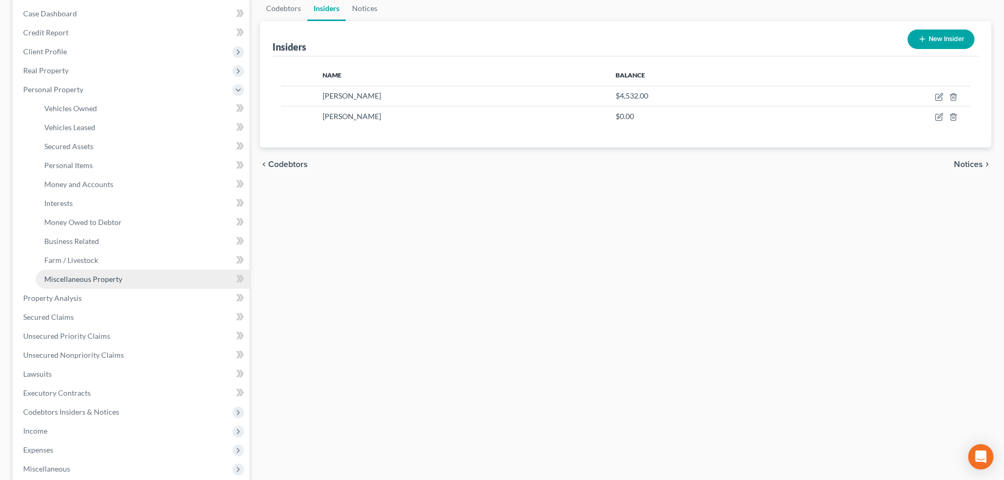
click at [99, 281] on span "Miscellaneous Property" at bounding box center [83, 279] width 78 height 9
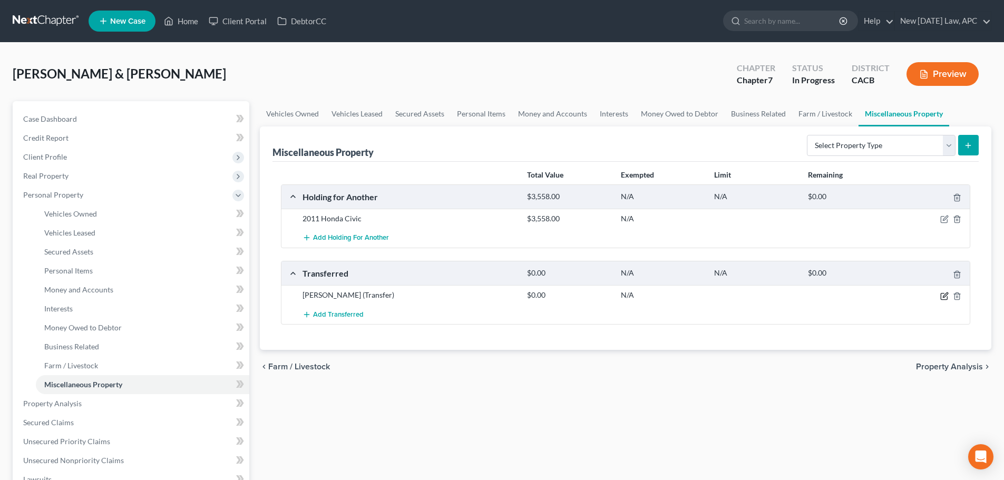
click at [942, 296] on icon "button" at bounding box center [944, 296] width 8 height 8
select select "Ordinary ([DATE])"
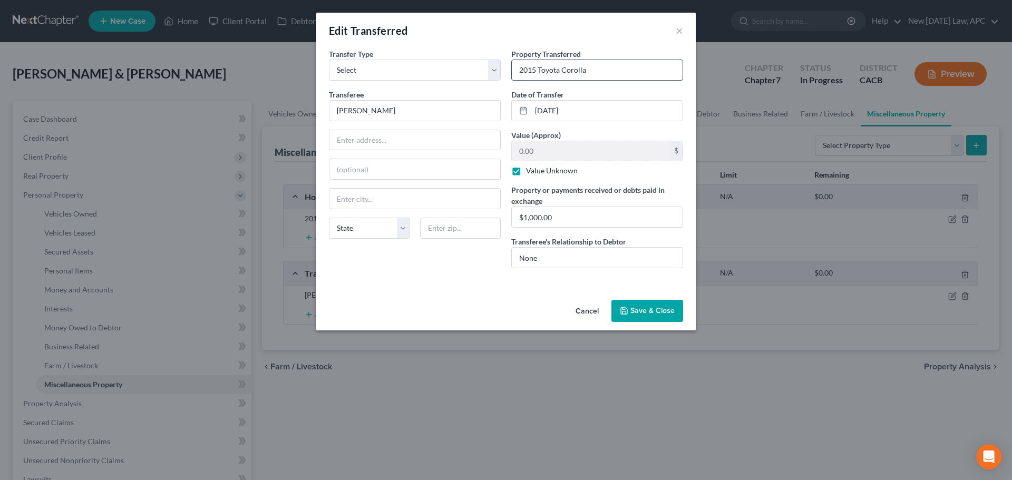
click at [598, 71] on input "2015 Toyota Corolla" at bounding box center [597, 70] width 171 height 20
click at [626, 71] on input "2015 Toyota Corolla - Vehicle was totaled in a car accident, Debtors did not ha…" at bounding box center [597, 70] width 171 height 20
drag, startPoint x: 618, startPoint y: 69, endPoint x: 706, endPoint y: 69, distance: 88.0
click at [706, 69] on div "Edit Transferred × An exemption set must first be selected from the Filing Info…" at bounding box center [506, 240] width 1012 height 480
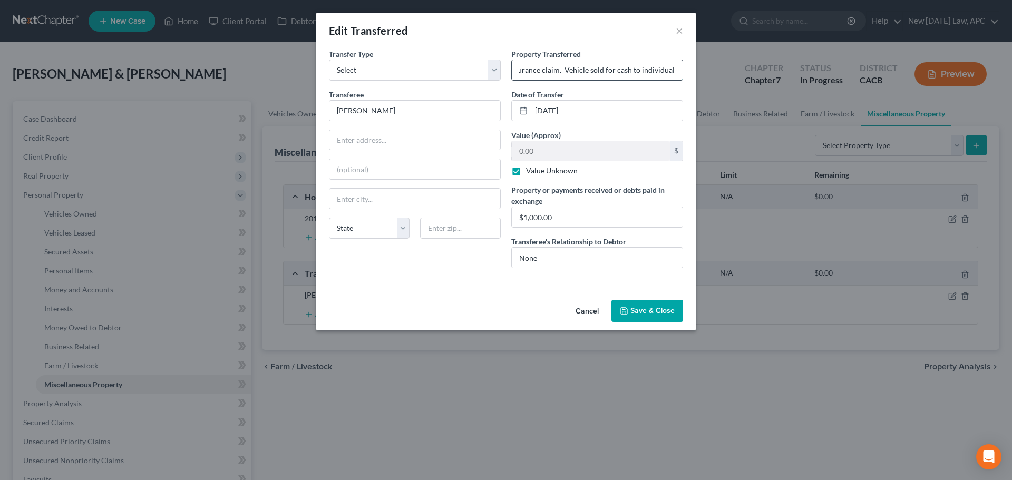
click at [671, 67] on input "2015 Toyota Corolla - Vehicle was totaled in a car accident, Debtors did not ha…" at bounding box center [597, 70] width 171 height 20
click at [664, 72] on input "2015 Toyota Corolla - Vehicle was totaled in a car accident, Debtors did not ha…" at bounding box center [597, 70] width 171 height 20
drag, startPoint x: 675, startPoint y: 70, endPoint x: 618, endPoint y: 72, distance: 57.5
click at [618, 72] on input "2015 Toyota Corolla - Vehicle was totaled in a car accident, Debtors did not ha…" at bounding box center [597, 70] width 171 height 20
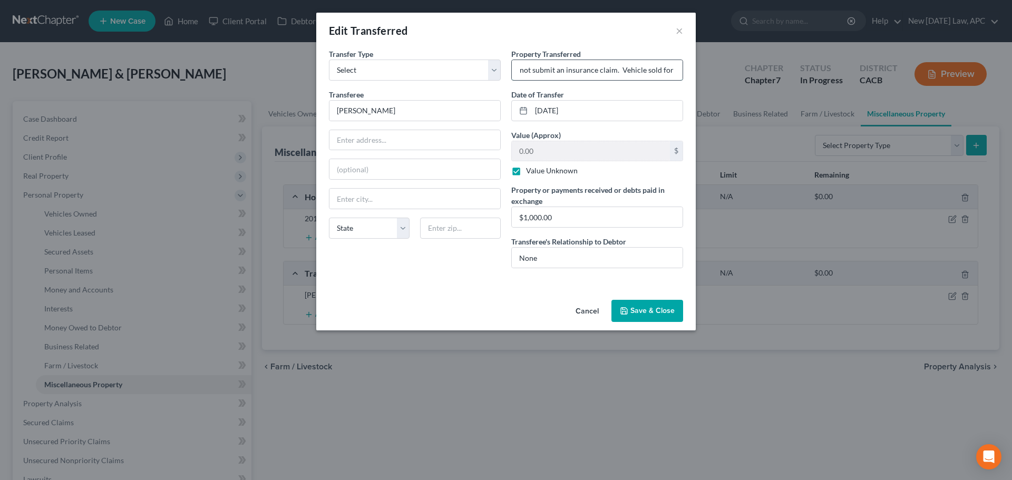
click at [647, 69] on input "2015 Toyota Corolla - Vehicle was totaled in a car accident, Debtors did not ha…" at bounding box center [597, 70] width 171 height 20
click at [624, 70] on input "2015 Toyota Corolla - Vehicle was totaled in a car accident, Debtors did not ha…" at bounding box center [597, 70] width 171 height 20
click at [608, 68] on input "2015 Toyota Corolla - Vehicle was totaled in a car accident, Debtors did not ha…" at bounding box center [597, 70] width 171 height 20
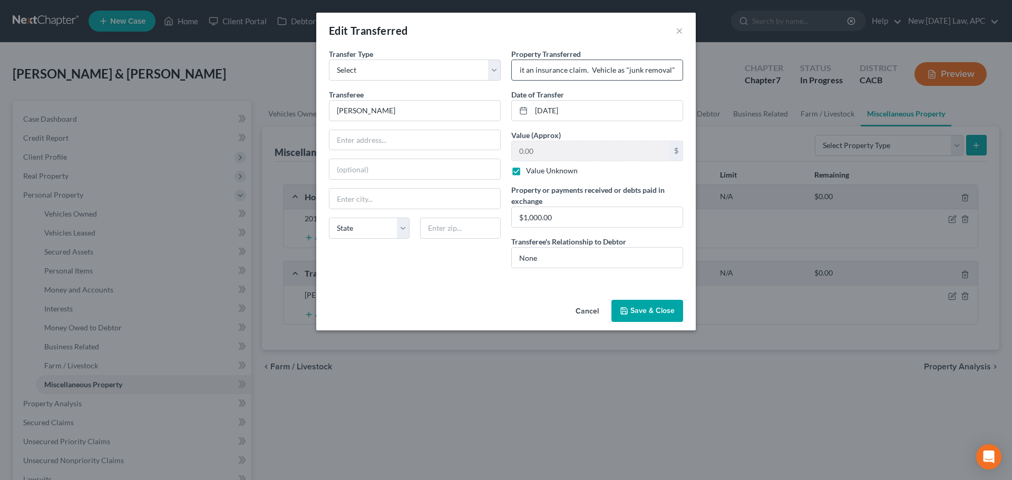
scroll to position [0, 388]
click at [629, 74] on input "2015 Toyota Corolla - Vehicle was totaled in a car accident, Debtors did not ha…" at bounding box center [597, 70] width 171 height 20
click at [620, 76] on input "2015 Toyota Corolla - Vehicle was totaled in a car accident, Debtors did not ha…" at bounding box center [597, 70] width 171 height 20
drag, startPoint x: 567, startPoint y: 67, endPoint x: 698, endPoint y: 65, distance: 130.7
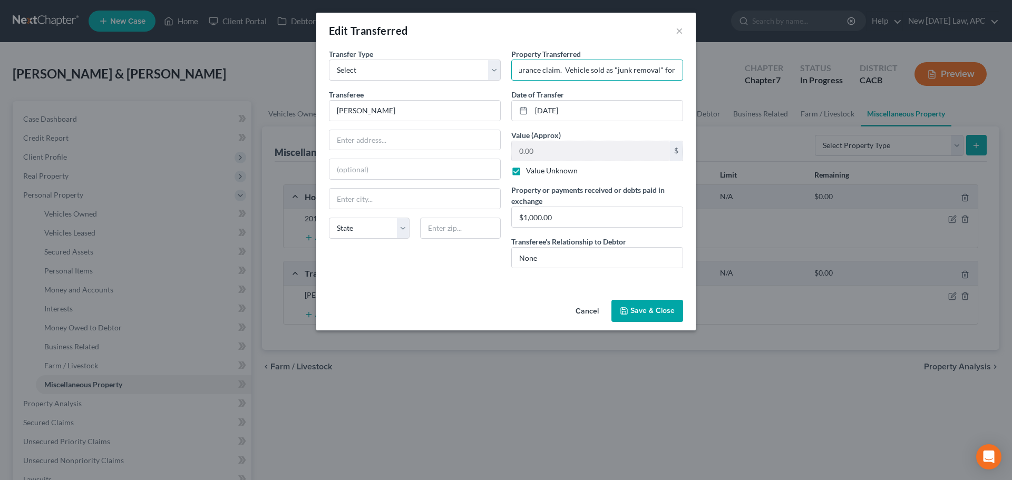
click at [698, 65] on div "Edit Transferred × An exemption set must first be selected from the Filing Info…" at bounding box center [506, 240] width 1012 height 480
type input "2015 Toyota Corolla - Vehicle was totaled in a car accident, Debtors did not ha…"
click at [653, 303] on button "Save & Close" at bounding box center [647, 311] width 72 height 22
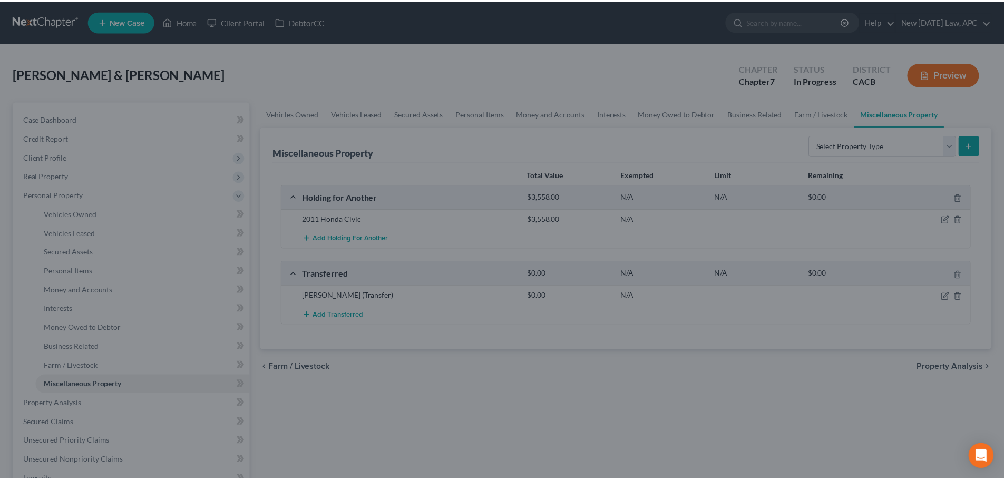
scroll to position [0, 0]
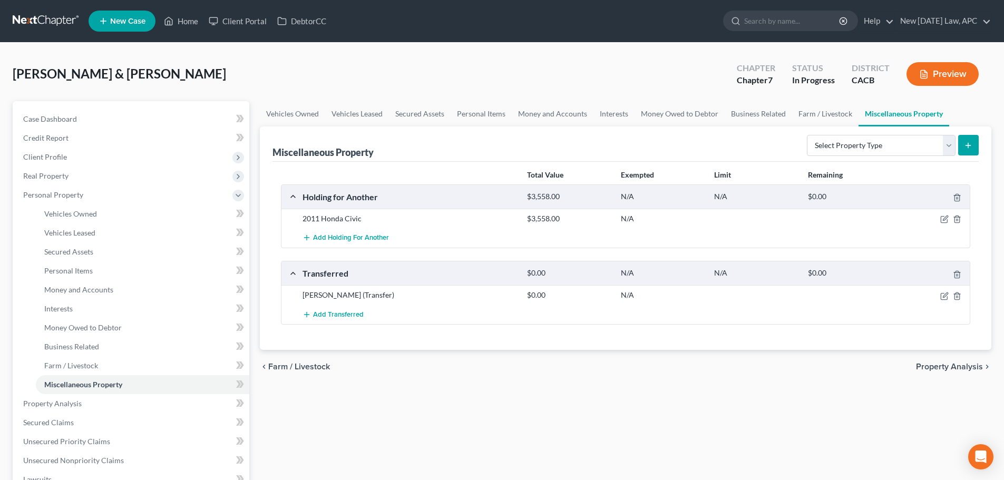
click at [963, 69] on button "Preview" at bounding box center [942, 74] width 72 height 24
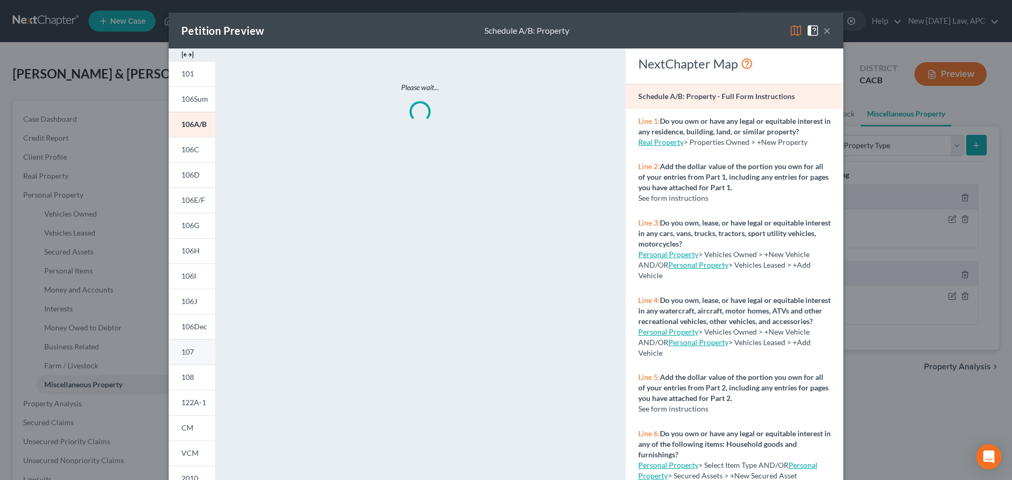
click at [190, 347] on span "107" at bounding box center [187, 351] width 13 height 9
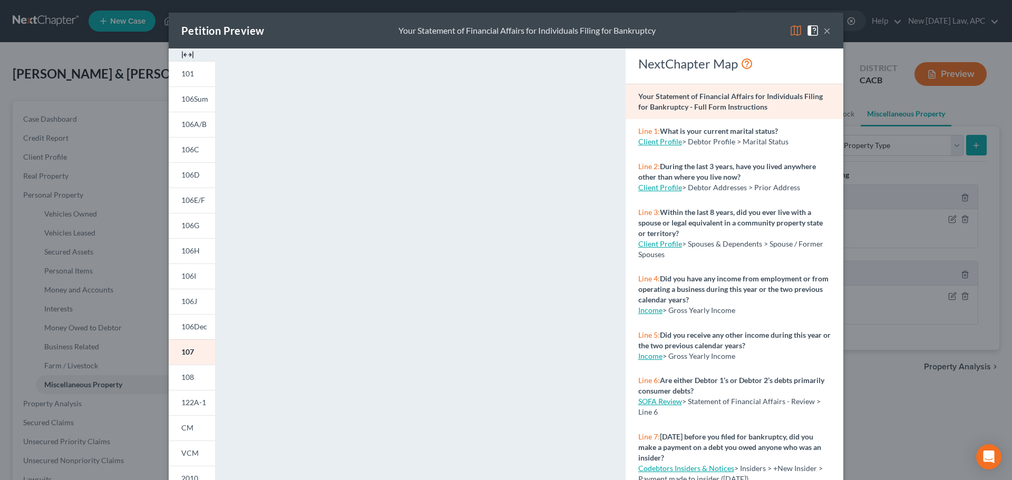
click at [823, 31] on button "×" at bounding box center [826, 30] width 7 height 13
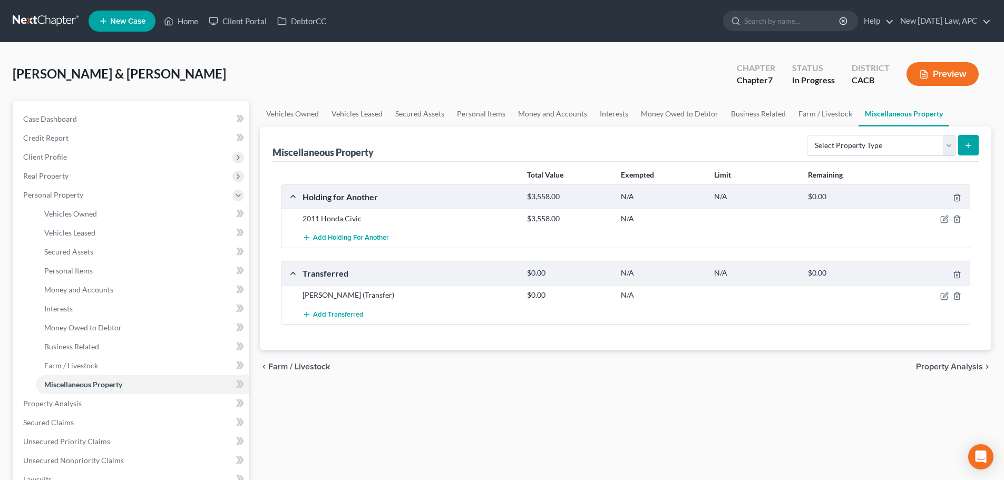
click at [926, 74] on icon "button" at bounding box center [923, 74] width 9 height 9
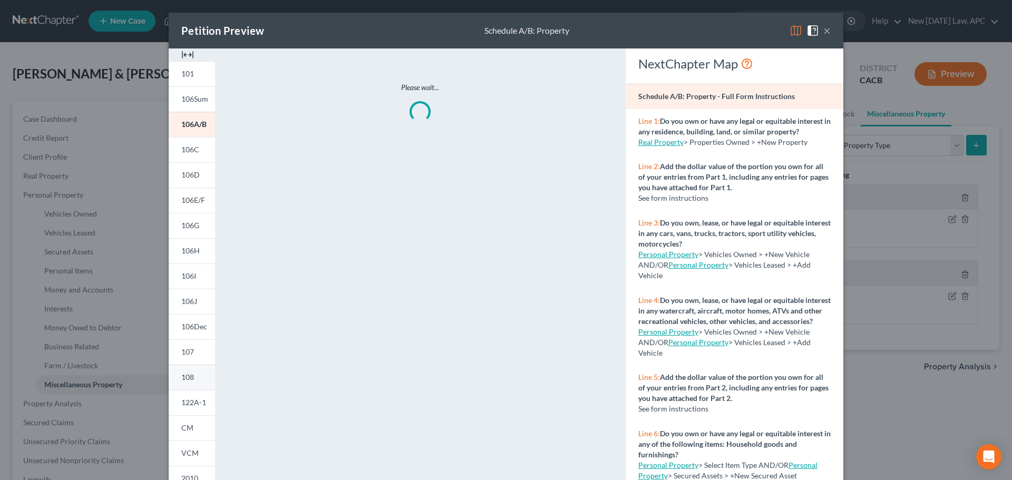
click at [189, 383] on link "108" at bounding box center [192, 377] width 46 height 25
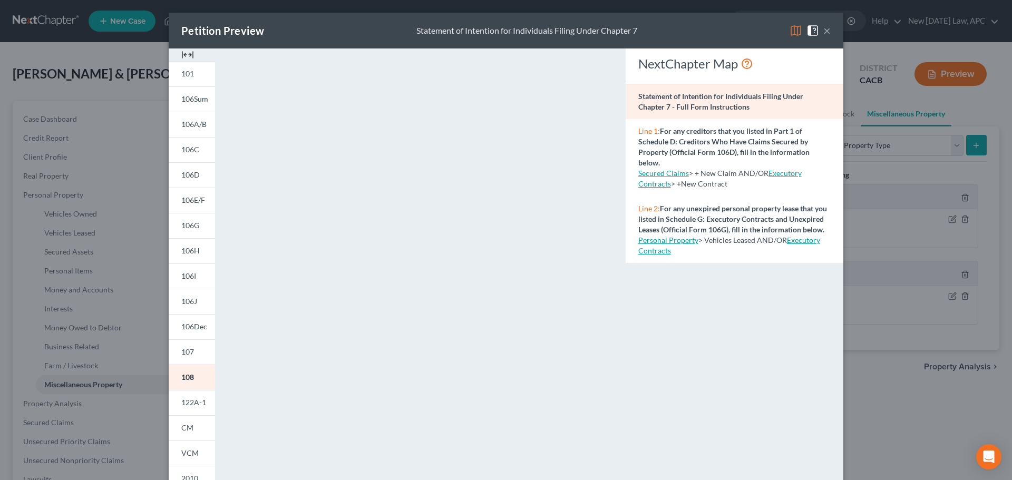
click at [823, 31] on button "×" at bounding box center [826, 30] width 7 height 13
